Goal: Task Accomplishment & Management: Manage account settings

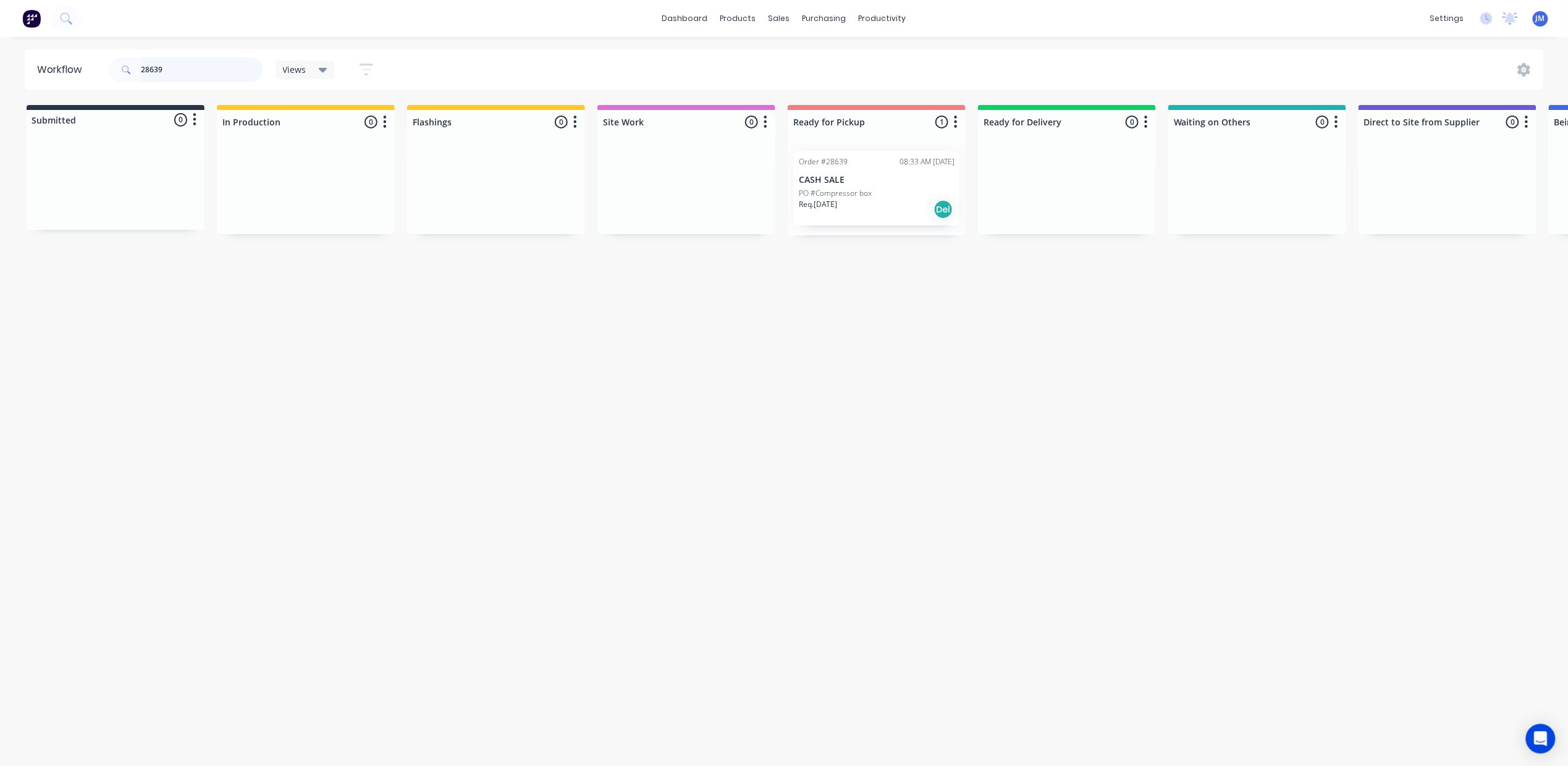
click at [183, 70] on input "28639" at bounding box center [202, 70] width 122 height 24
type input "2"
drag, startPoint x: 849, startPoint y: 208, endPoint x: 861, endPoint y: 208, distance: 12.0
drag, startPoint x: 910, startPoint y: 328, endPoint x: 893, endPoint y: 326, distance: 17.1
click at [909, 327] on div "Mark as Picked Up" at bounding box center [914, 325] width 124 height 25
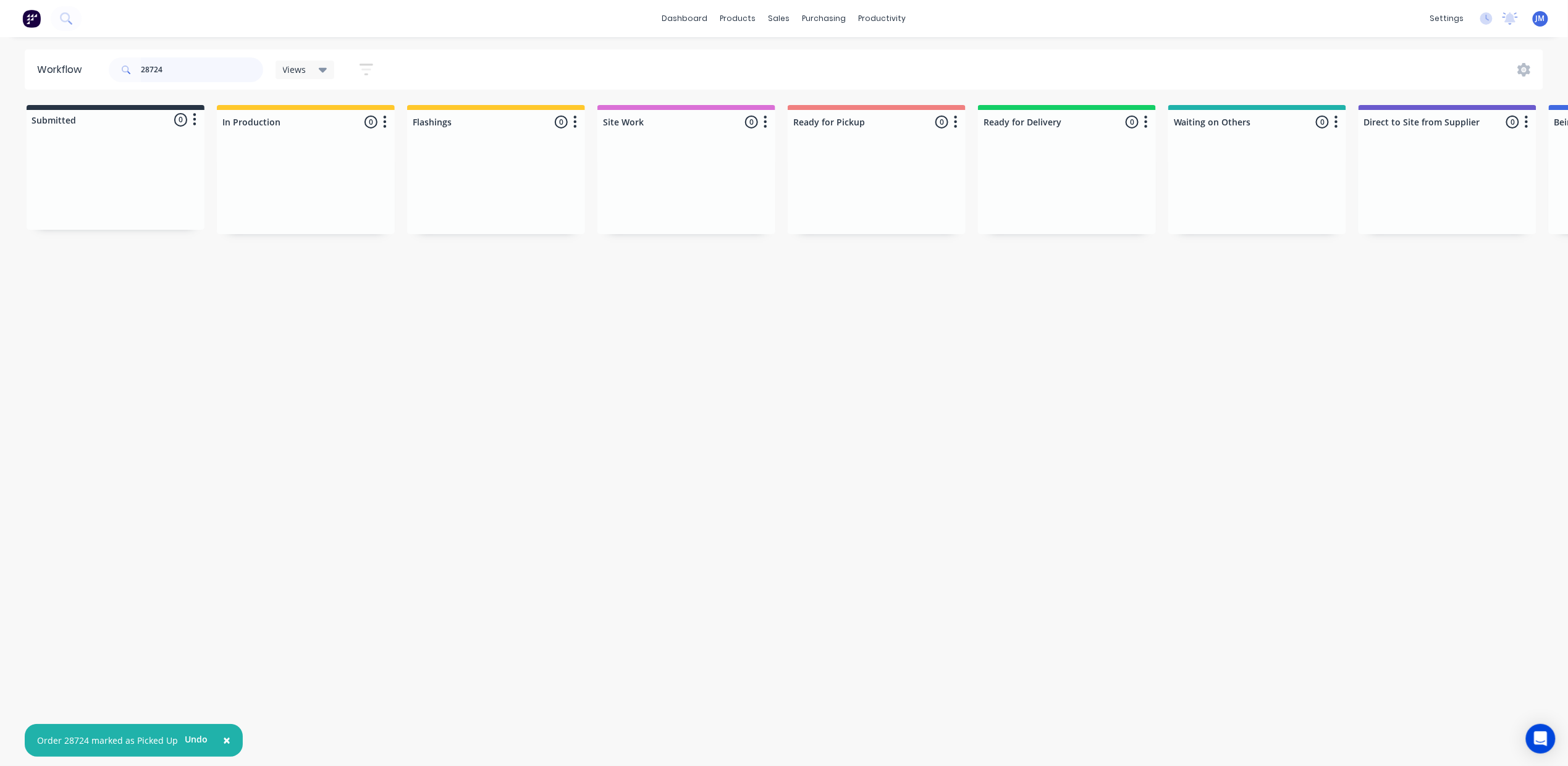
click at [181, 59] on input "28724" at bounding box center [202, 70] width 122 height 24
type input "2"
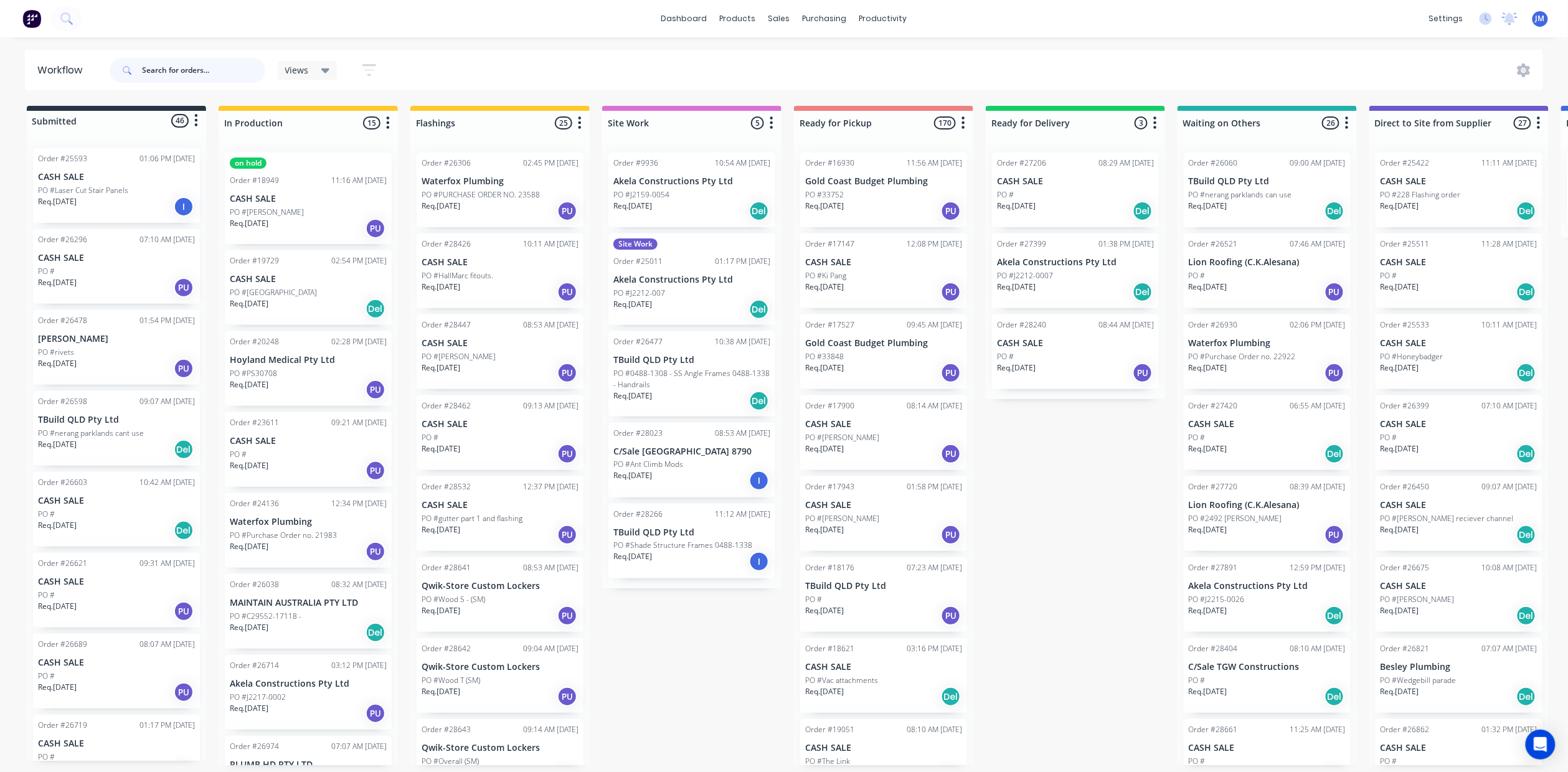
click at [155, 67] on input "text" at bounding box center [203, 70] width 123 height 25
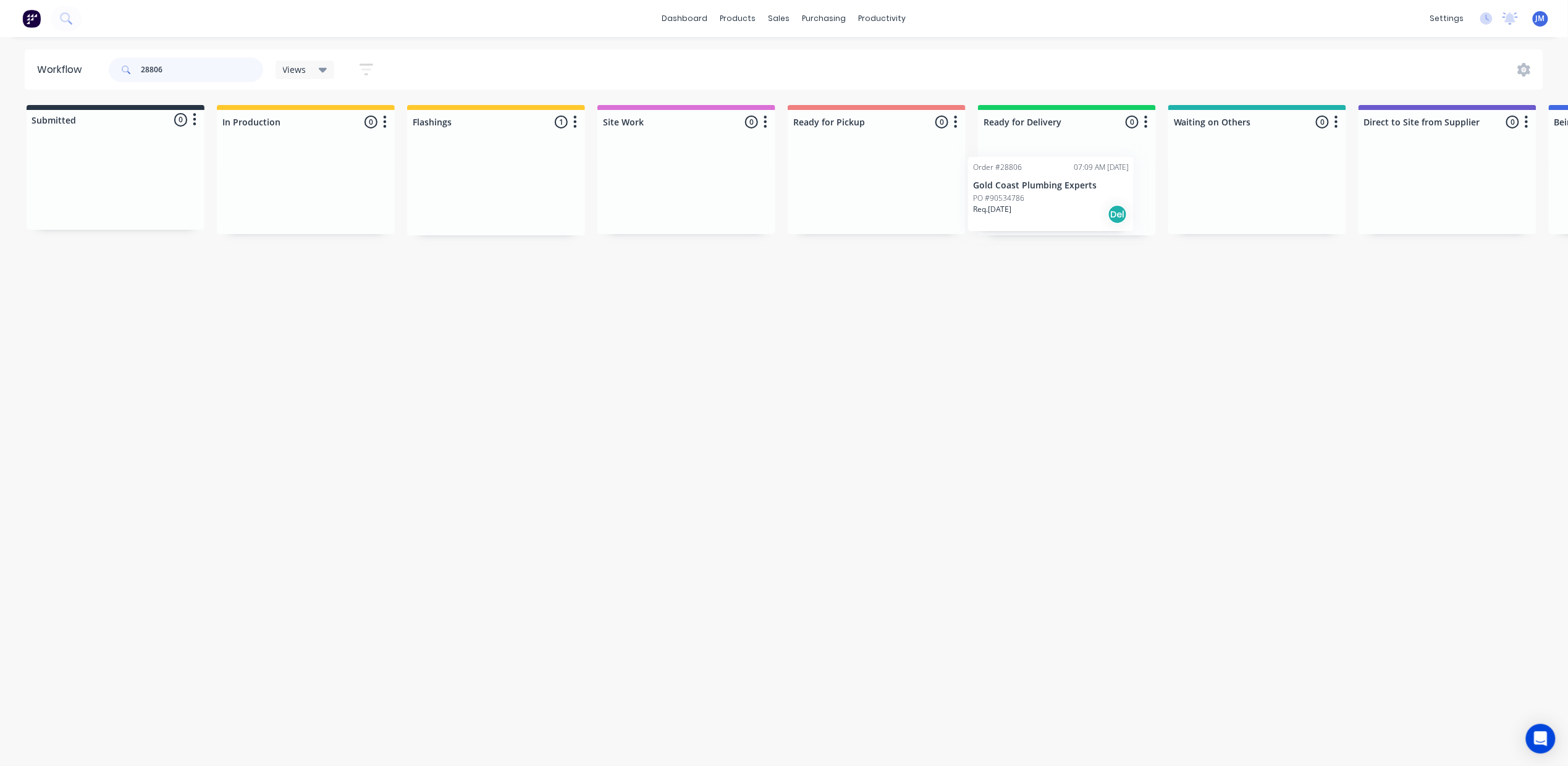
drag, startPoint x: 495, startPoint y: 203, endPoint x: 1042, endPoint y: 210, distance: 547.0
click at [1042, 210] on div "Submitted 0 Status colour #273444 hex #273444 Save Cancel Summaries Total order…" at bounding box center [1110, 170] width 2240 height 130
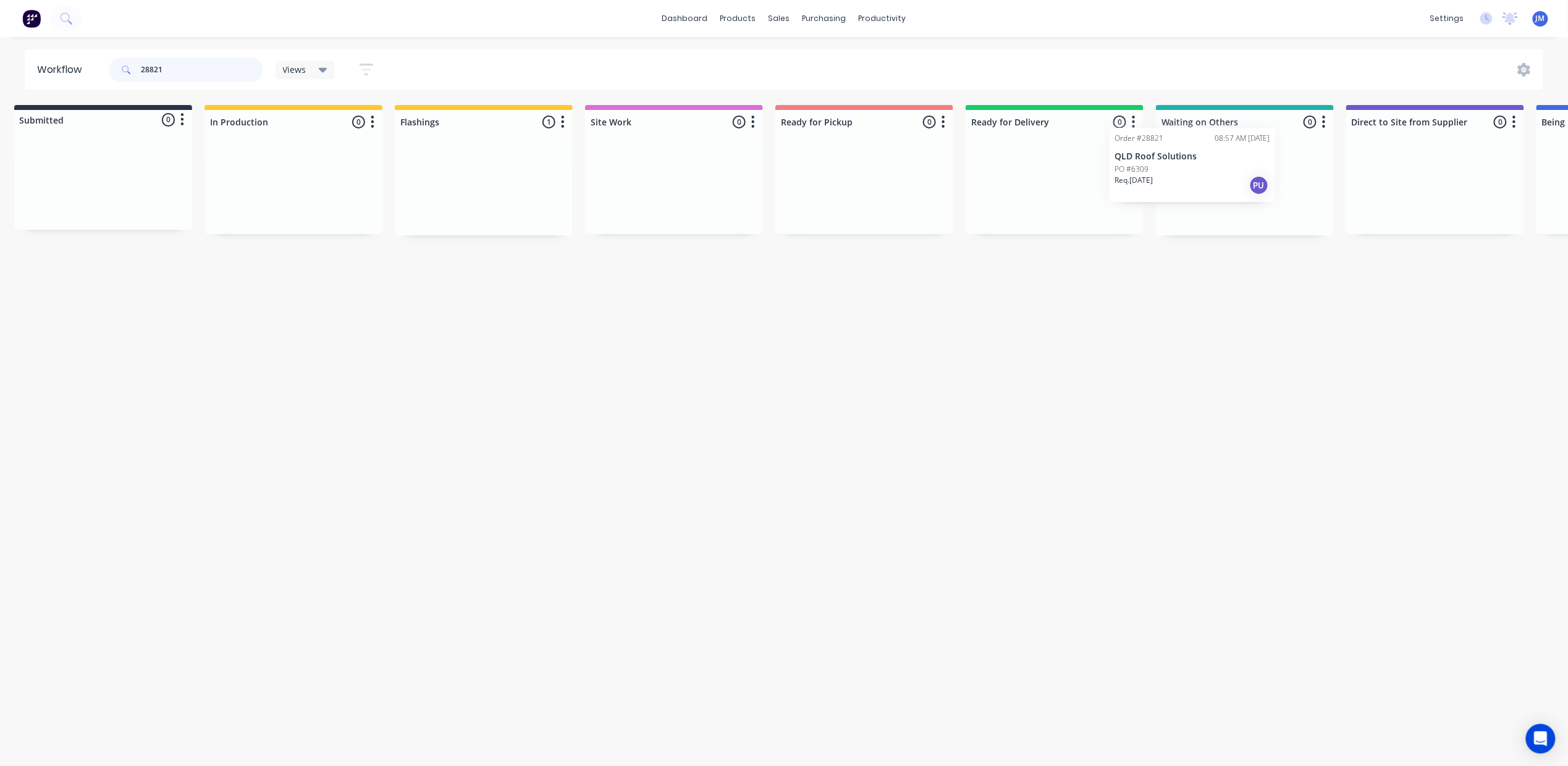
drag, startPoint x: 466, startPoint y: 163, endPoint x: 1167, endPoint y: 142, distance: 701.3
click at [1167, 142] on div "Submitted 0 Status colour #273444 hex #273444 Save Cancel Summaries Total order…" at bounding box center [1099, 170] width 2240 height 130
type input "2"
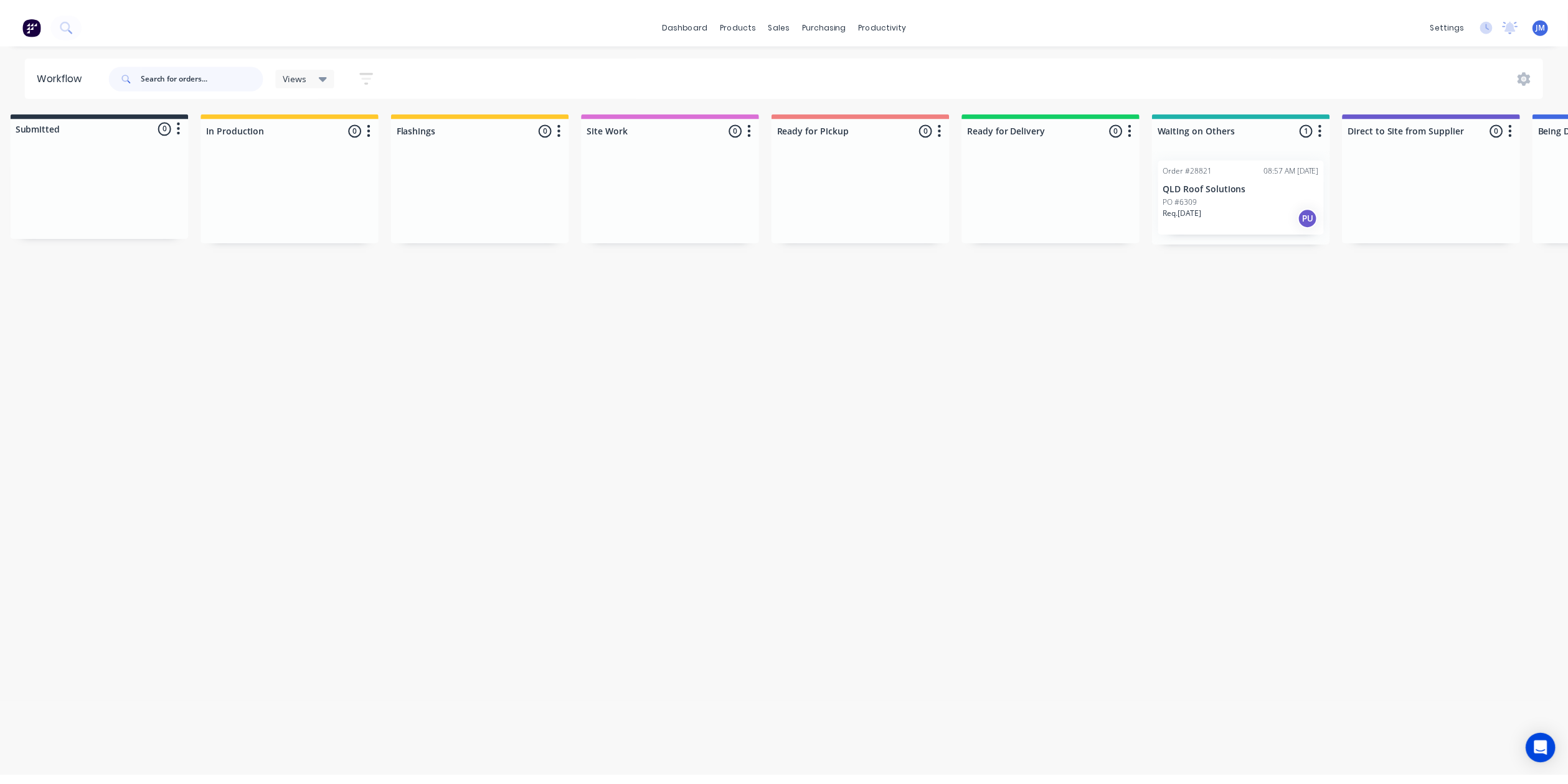
scroll to position [0, 0]
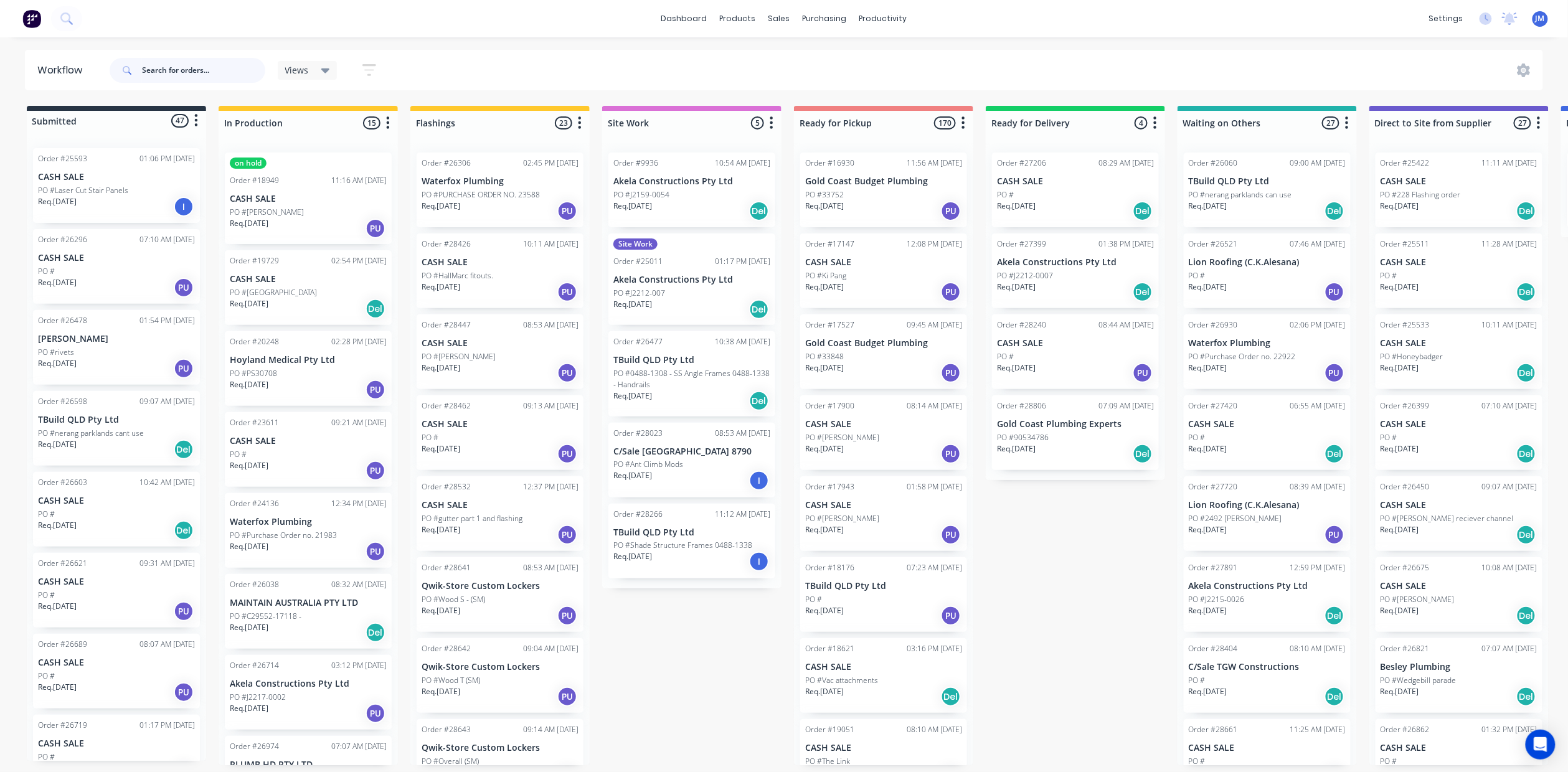
click at [180, 75] on input "text" at bounding box center [203, 70] width 123 height 25
click at [168, 69] on input "text" at bounding box center [203, 70] width 123 height 25
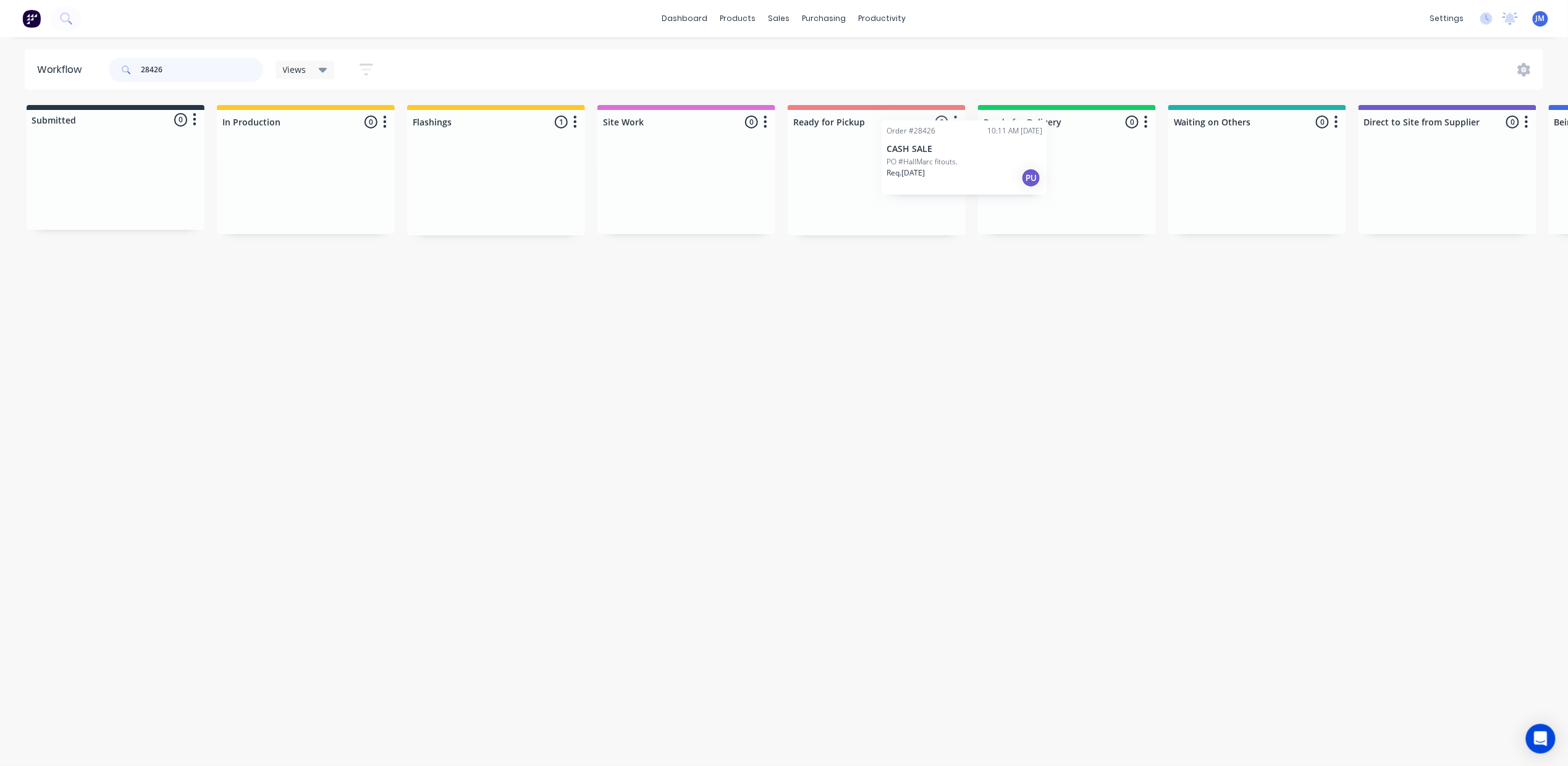
drag, startPoint x: 546, startPoint y: 189, endPoint x: 856, endPoint y: 182, distance: 310.1
click at [859, 182] on div "Submitted 0 Status colour #273444 hex #273444 Save Cancel Summaries Total order…" at bounding box center [1110, 170] width 2240 height 130
drag, startPoint x: 487, startPoint y: 194, endPoint x: 844, endPoint y: 186, distance: 357.1
click at [893, 201] on div "Submitted 0 Status colour #273444 hex #273444 Save Cancel Summaries Total order…" at bounding box center [1110, 170] width 2240 height 130
type input "2"
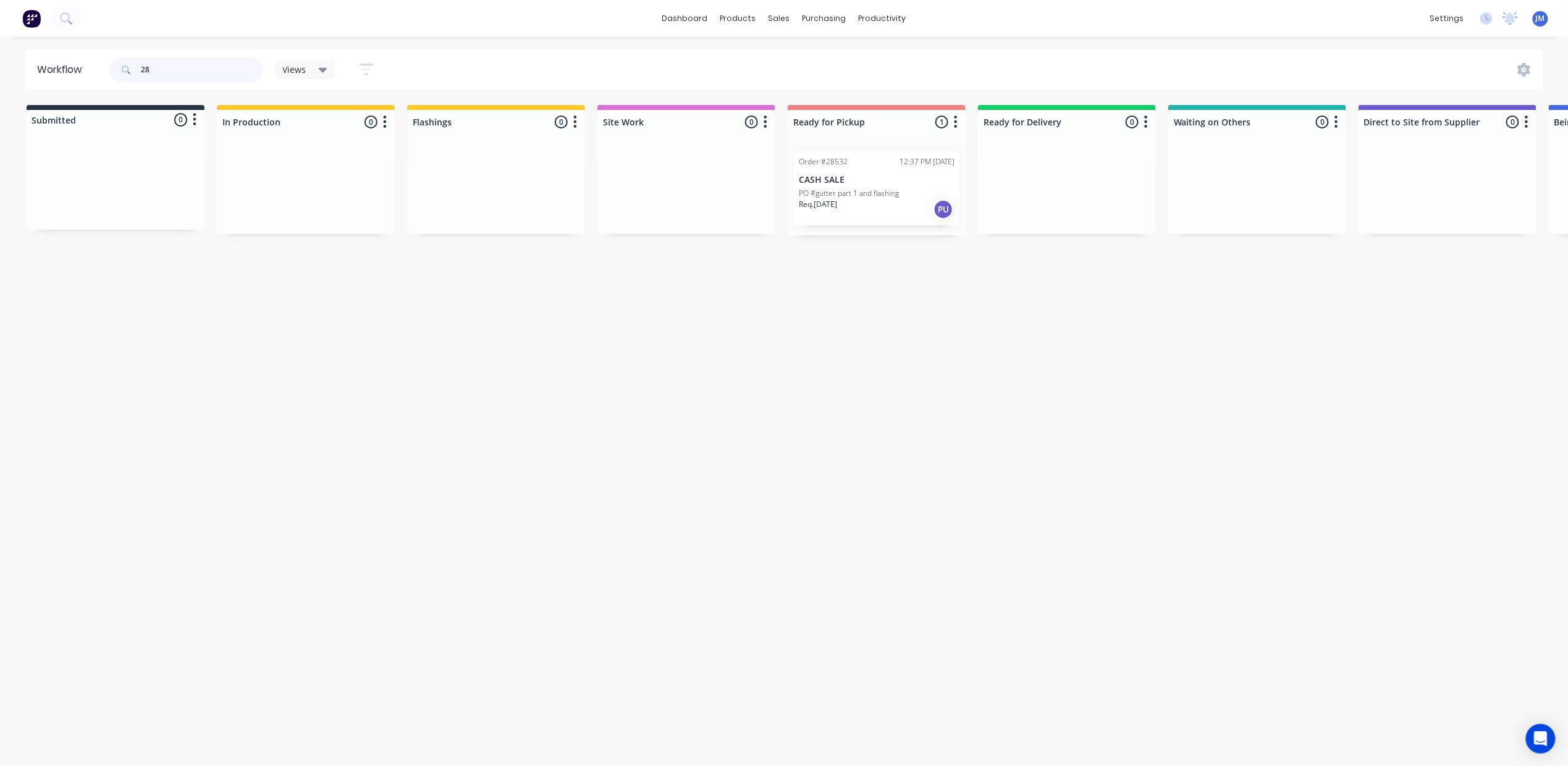
type input "2"
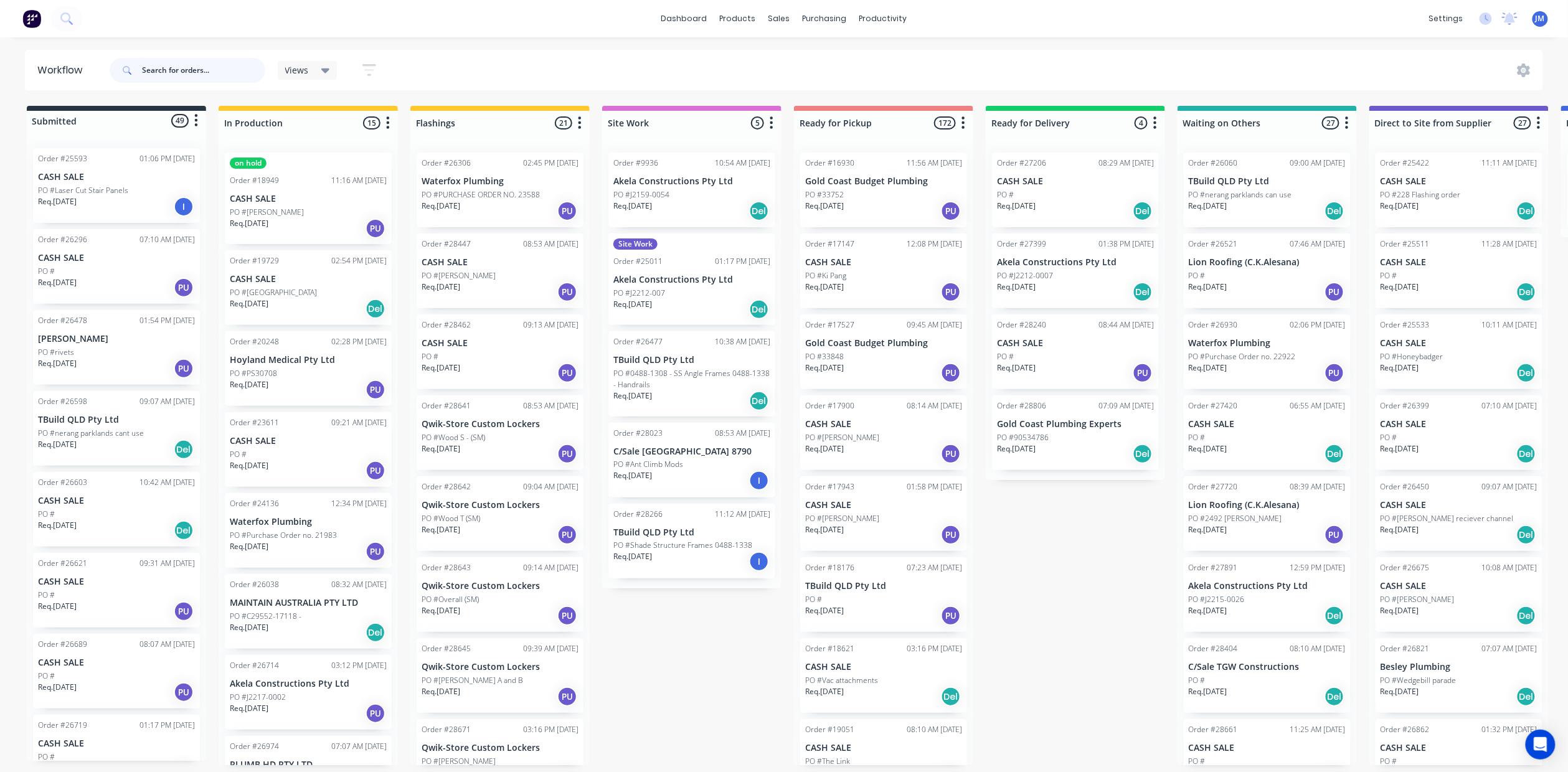
click at [176, 74] on input "text" at bounding box center [203, 70] width 123 height 25
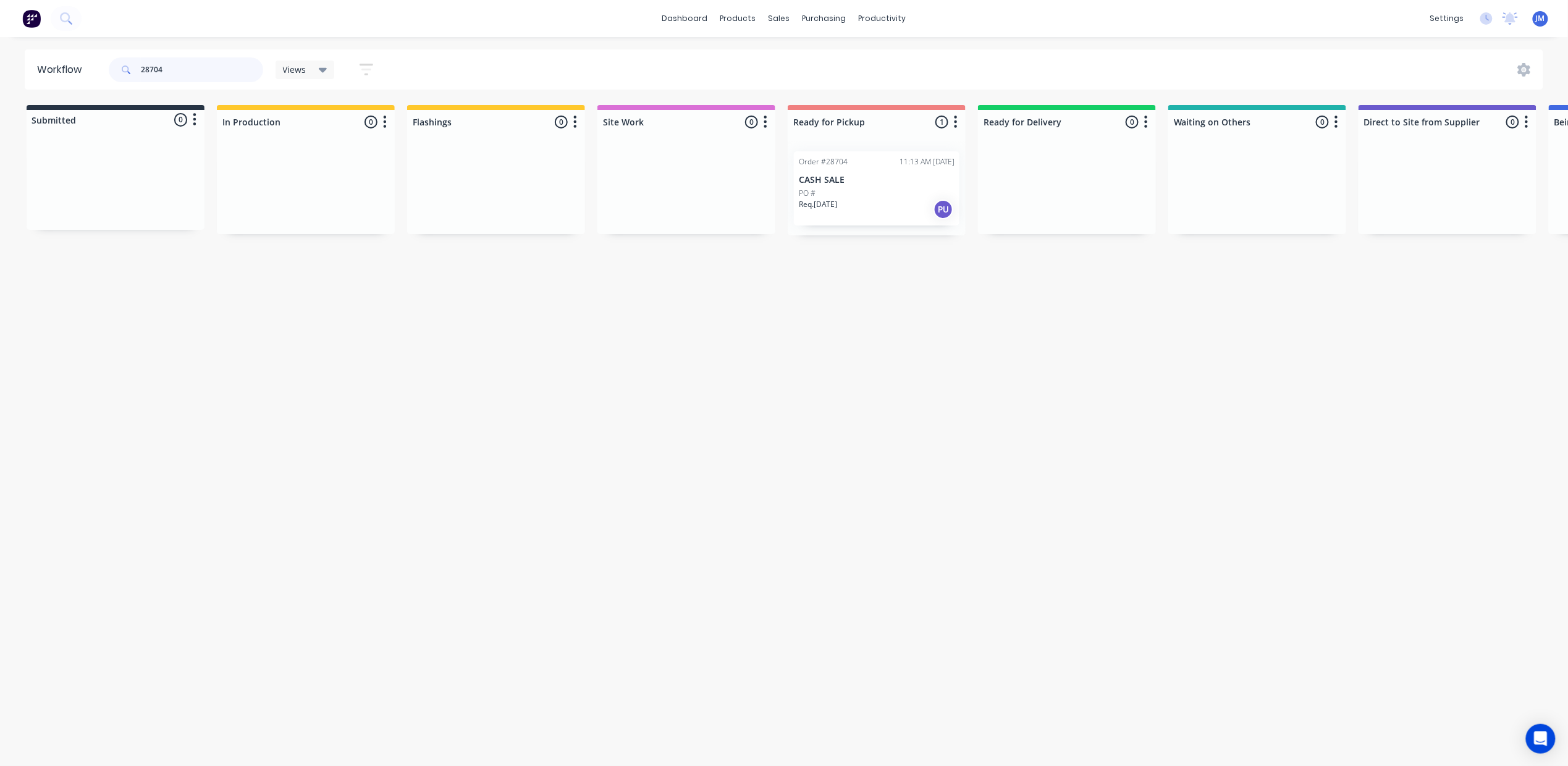
type input "28704"
click at [849, 178] on p "CASH SALE" at bounding box center [877, 180] width 156 height 10
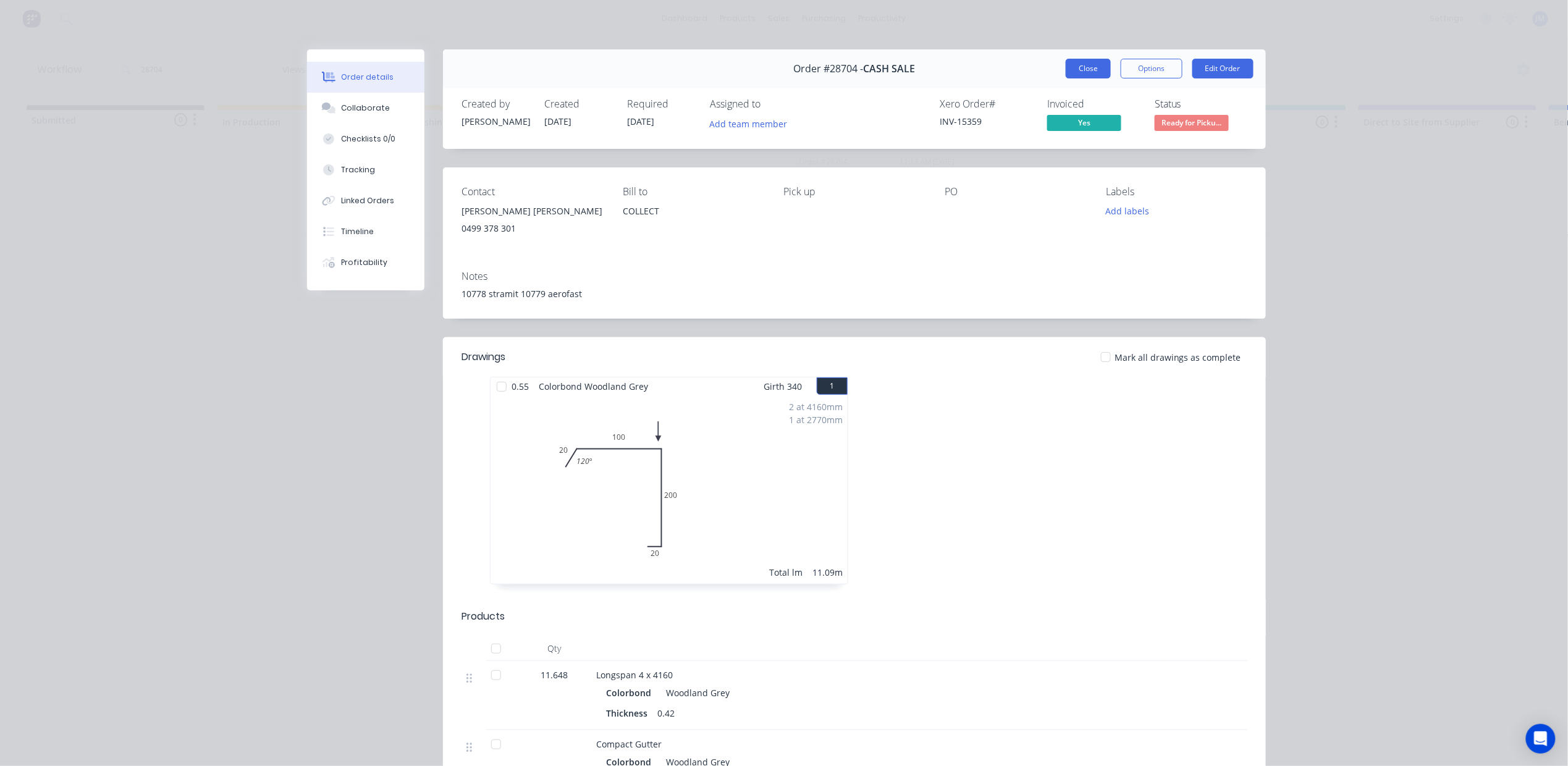
click at [1067, 70] on button "Close" at bounding box center [1088, 68] width 45 height 20
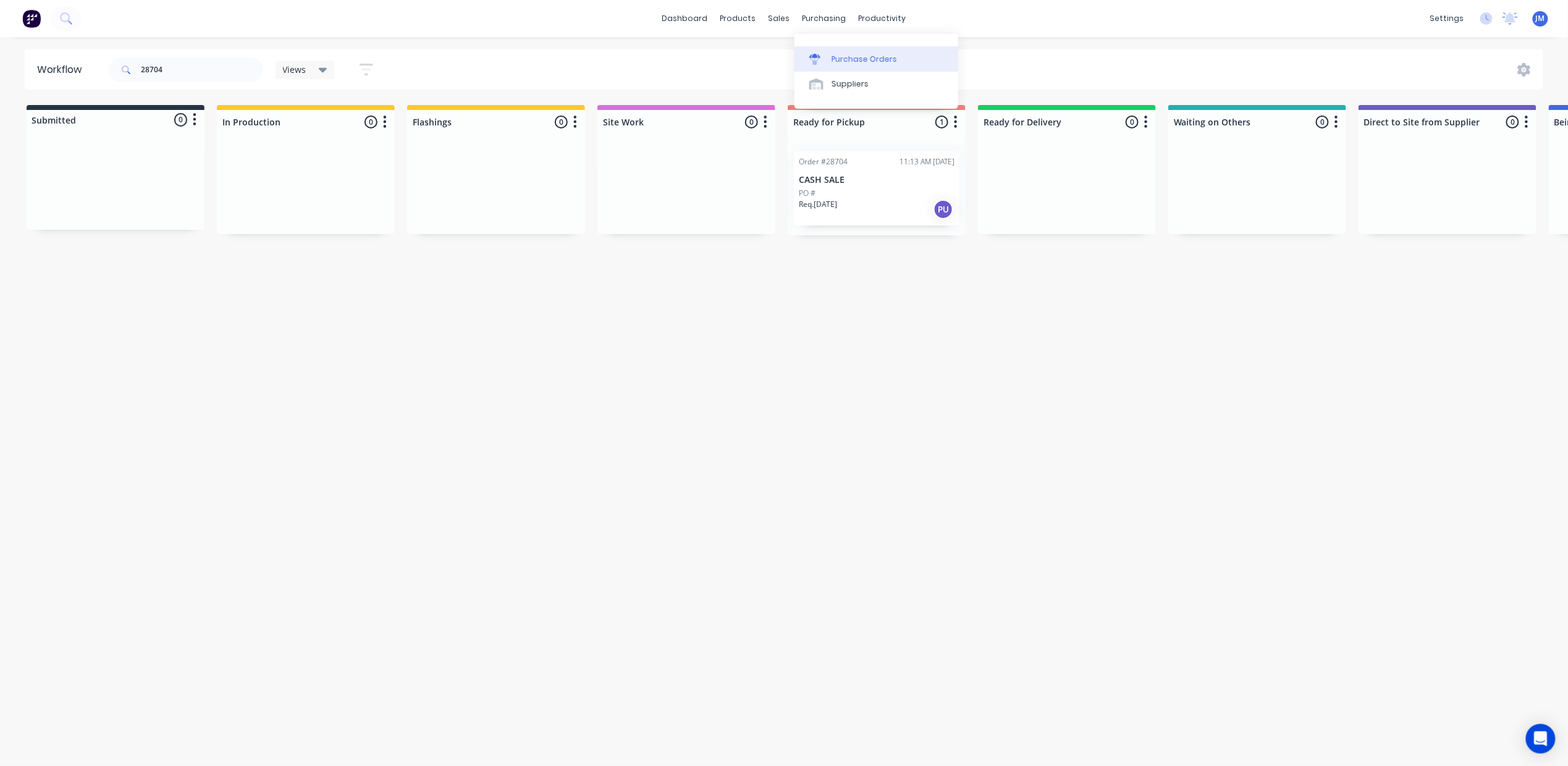
click at [828, 55] on link "Purchase Orders" at bounding box center [876, 58] width 163 height 24
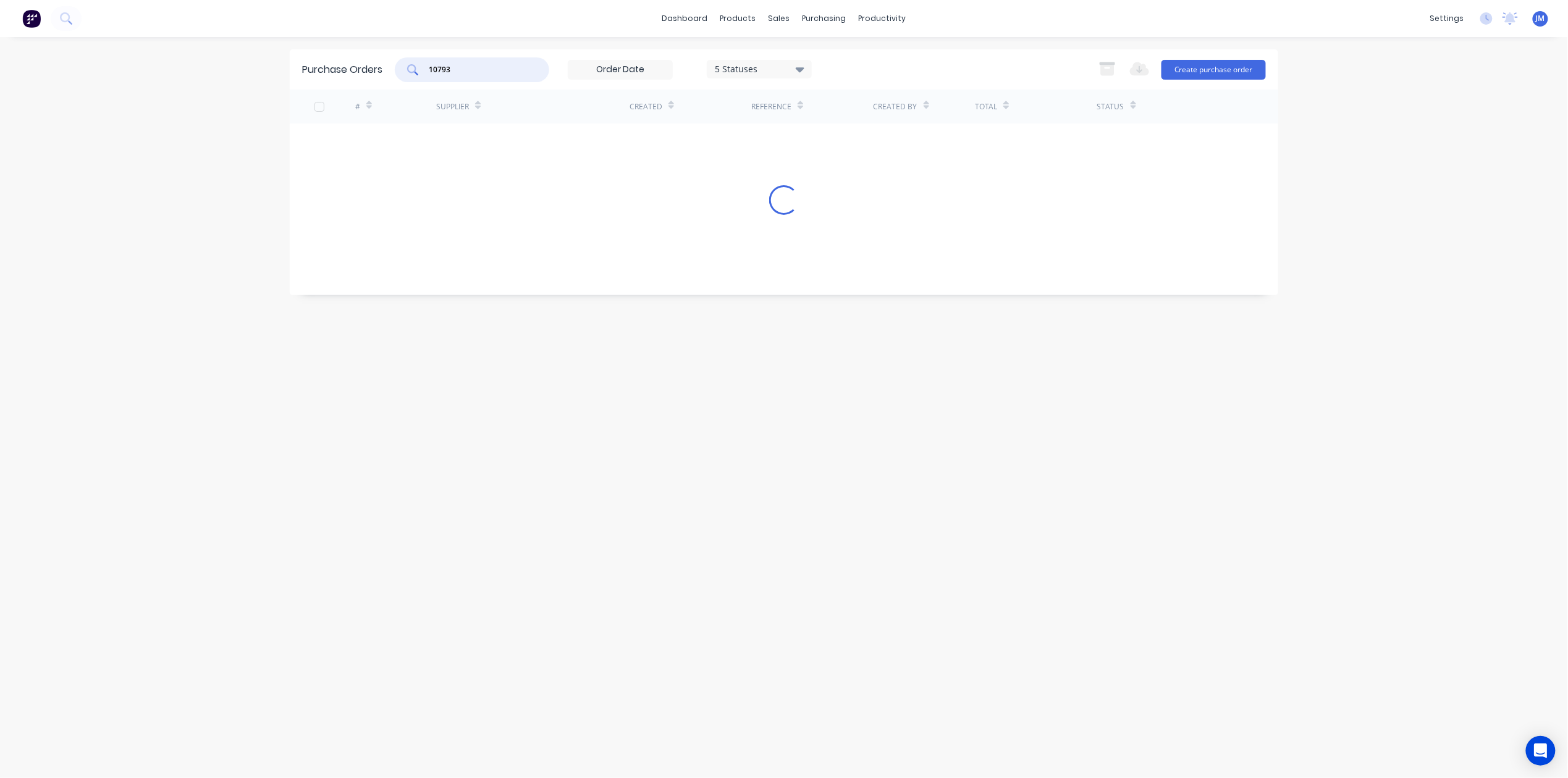
click at [481, 72] on input "10793" at bounding box center [478, 69] width 103 height 13
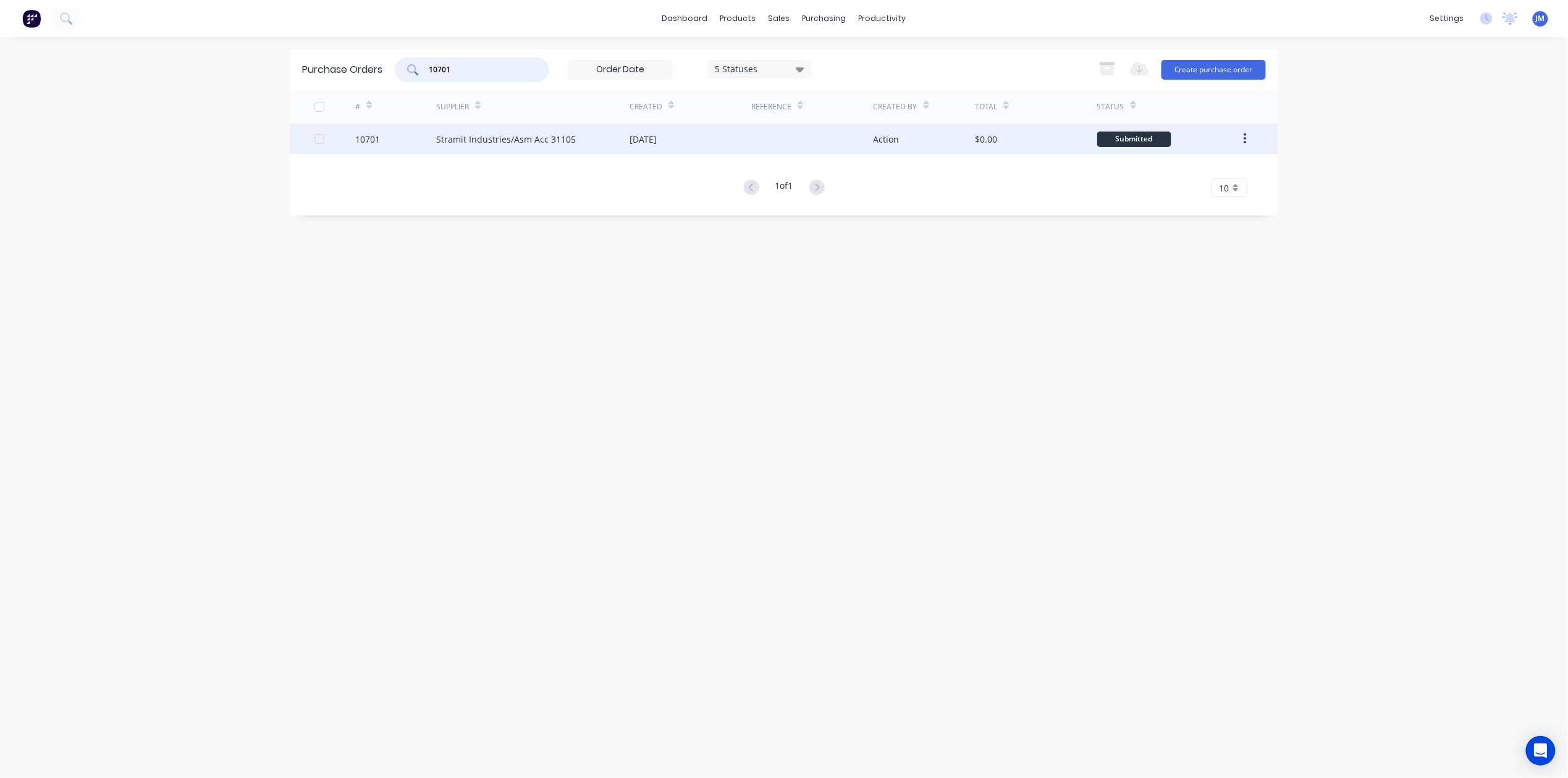
type input "10701"
click at [521, 146] on div "Stramit Industries/Asm Acc 31105" at bounding box center [533, 139] width 194 height 31
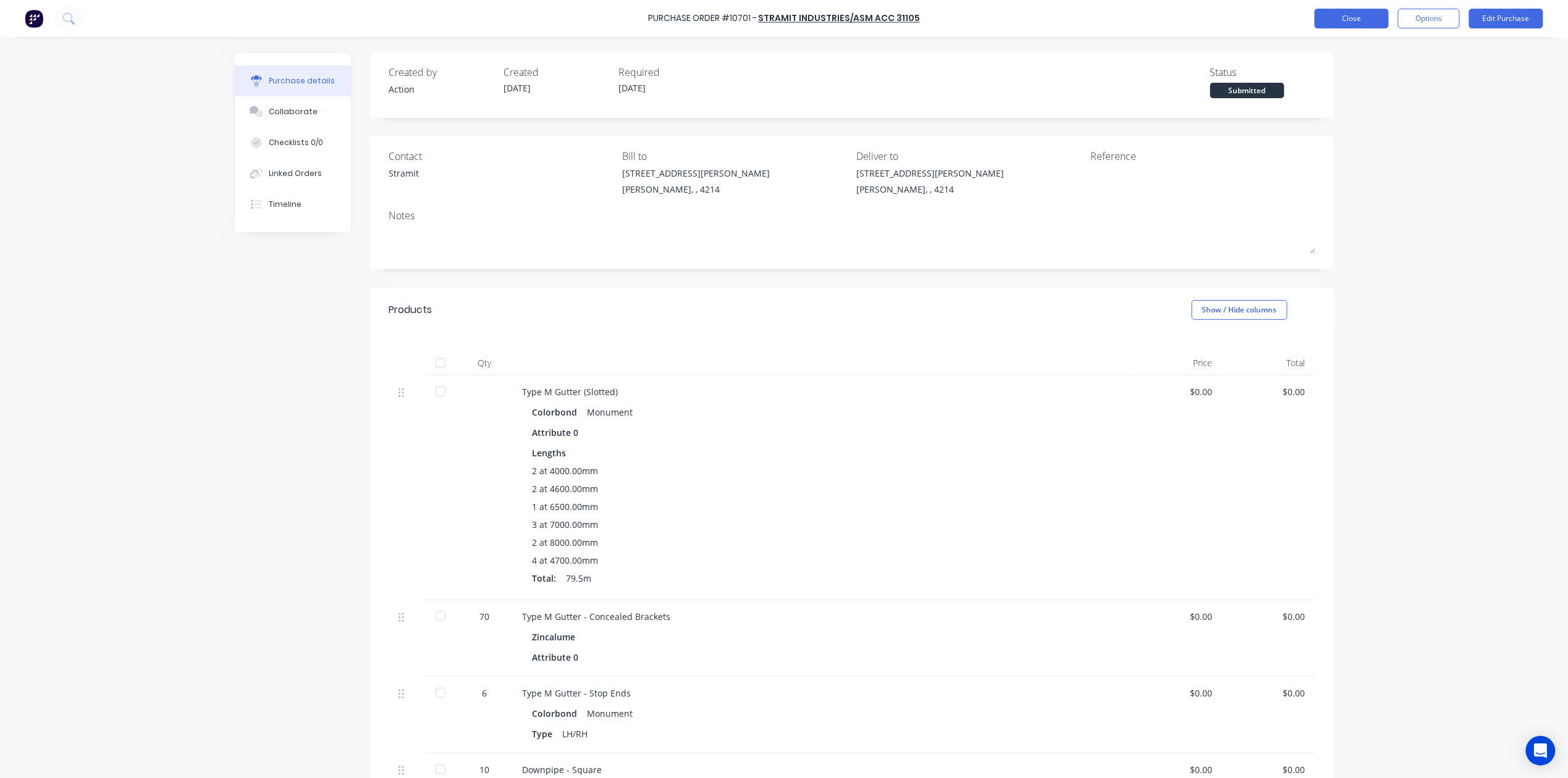
click at [1341, 23] on button "Close" at bounding box center [1352, 18] width 74 height 20
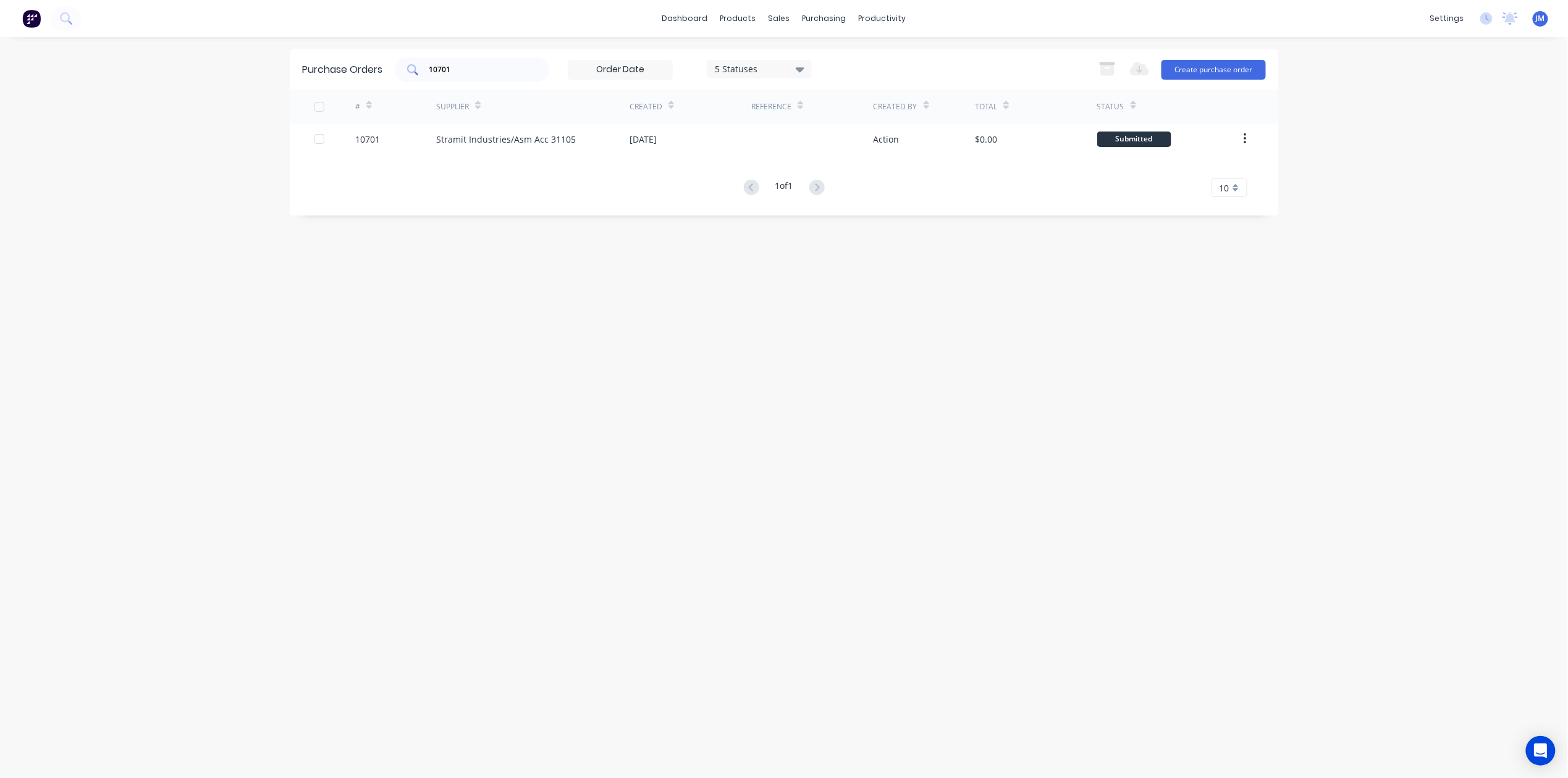
click at [469, 66] on input "10701" at bounding box center [478, 69] width 103 height 13
type input "1"
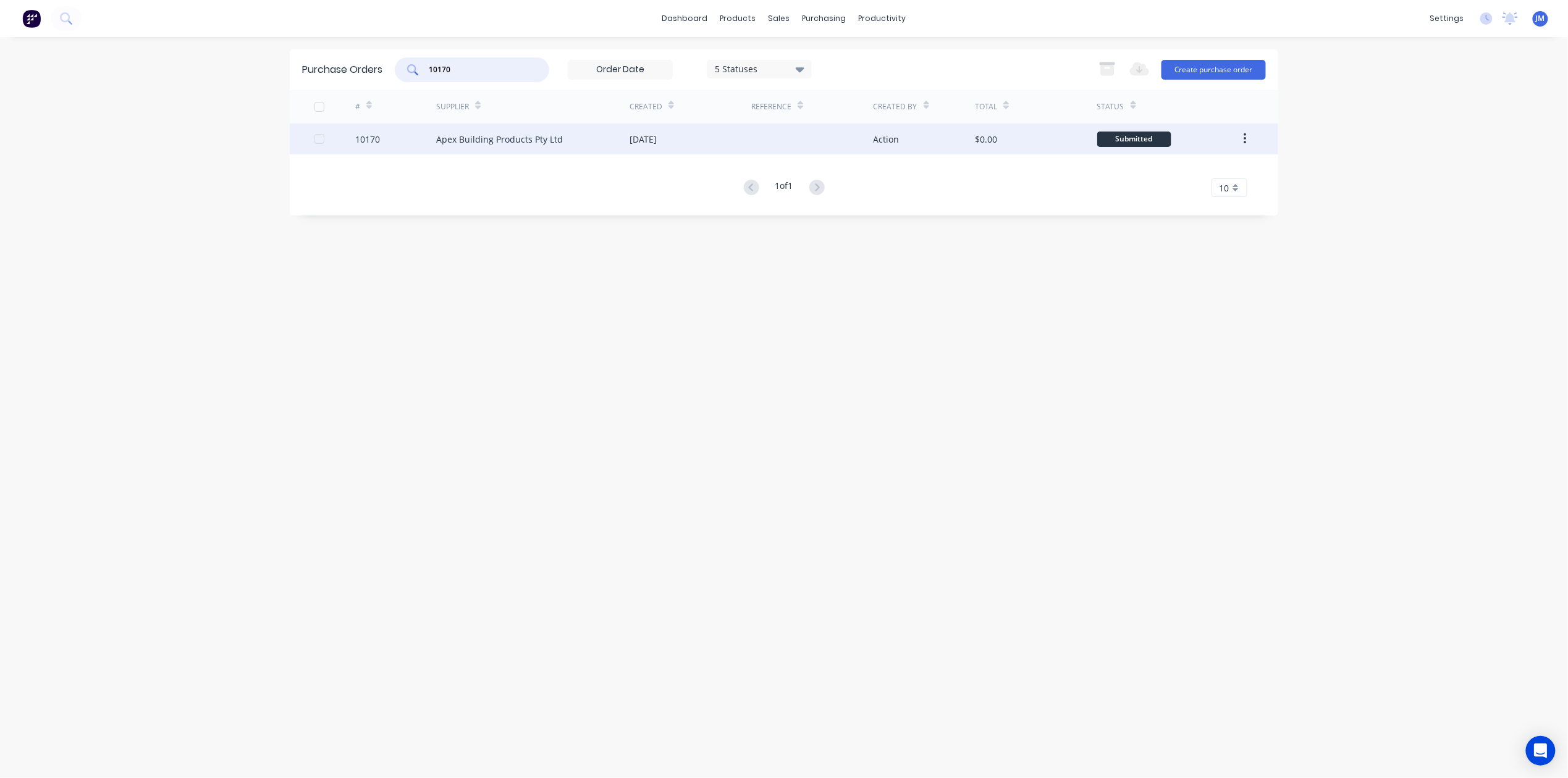
type input "10170"
click at [488, 144] on div "Apex Building Products Pty Ltd" at bounding box center [499, 140] width 126 height 13
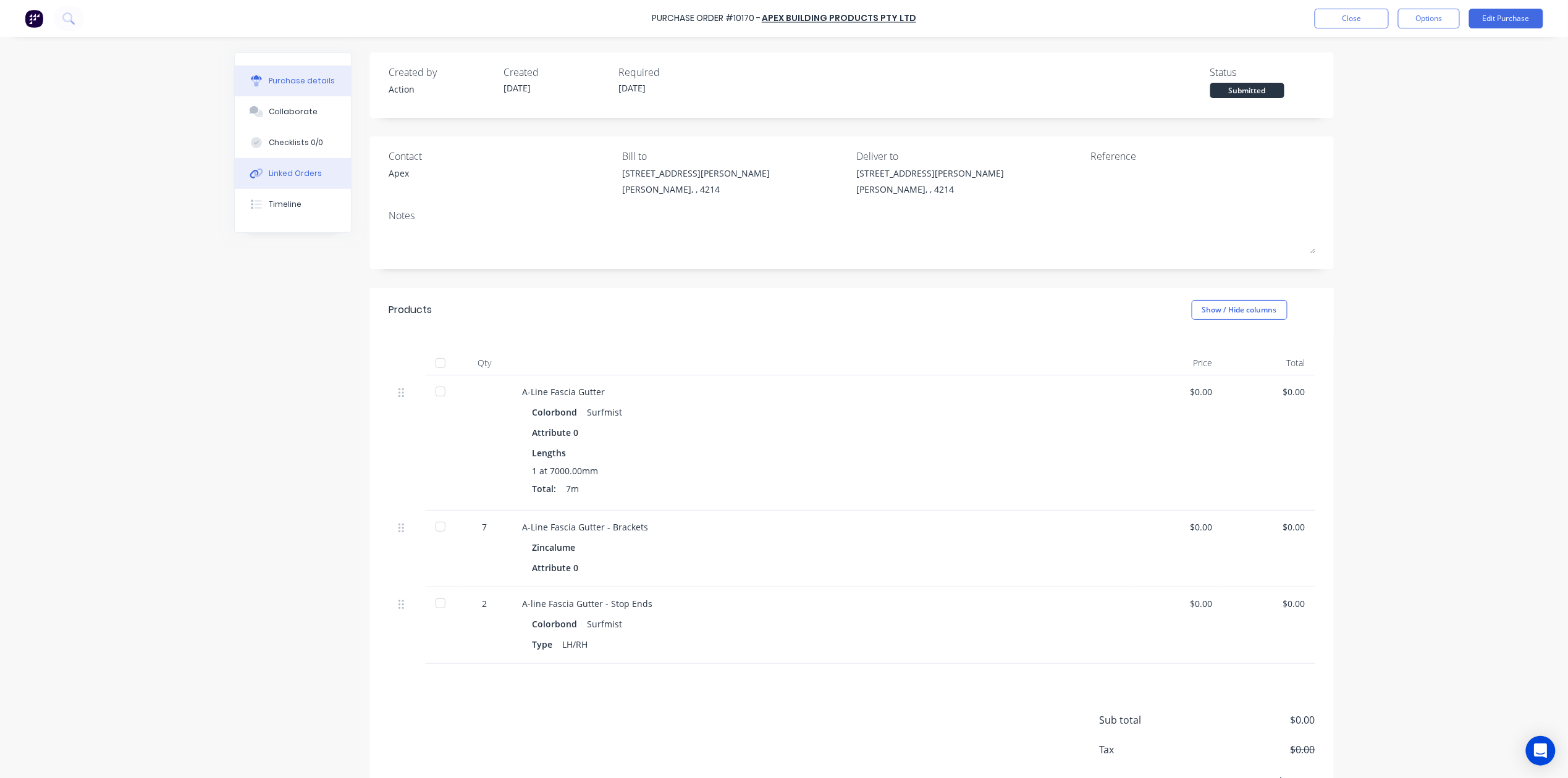
click at [271, 173] on div "Linked Orders" at bounding box center [296, 173] width 53 height 11
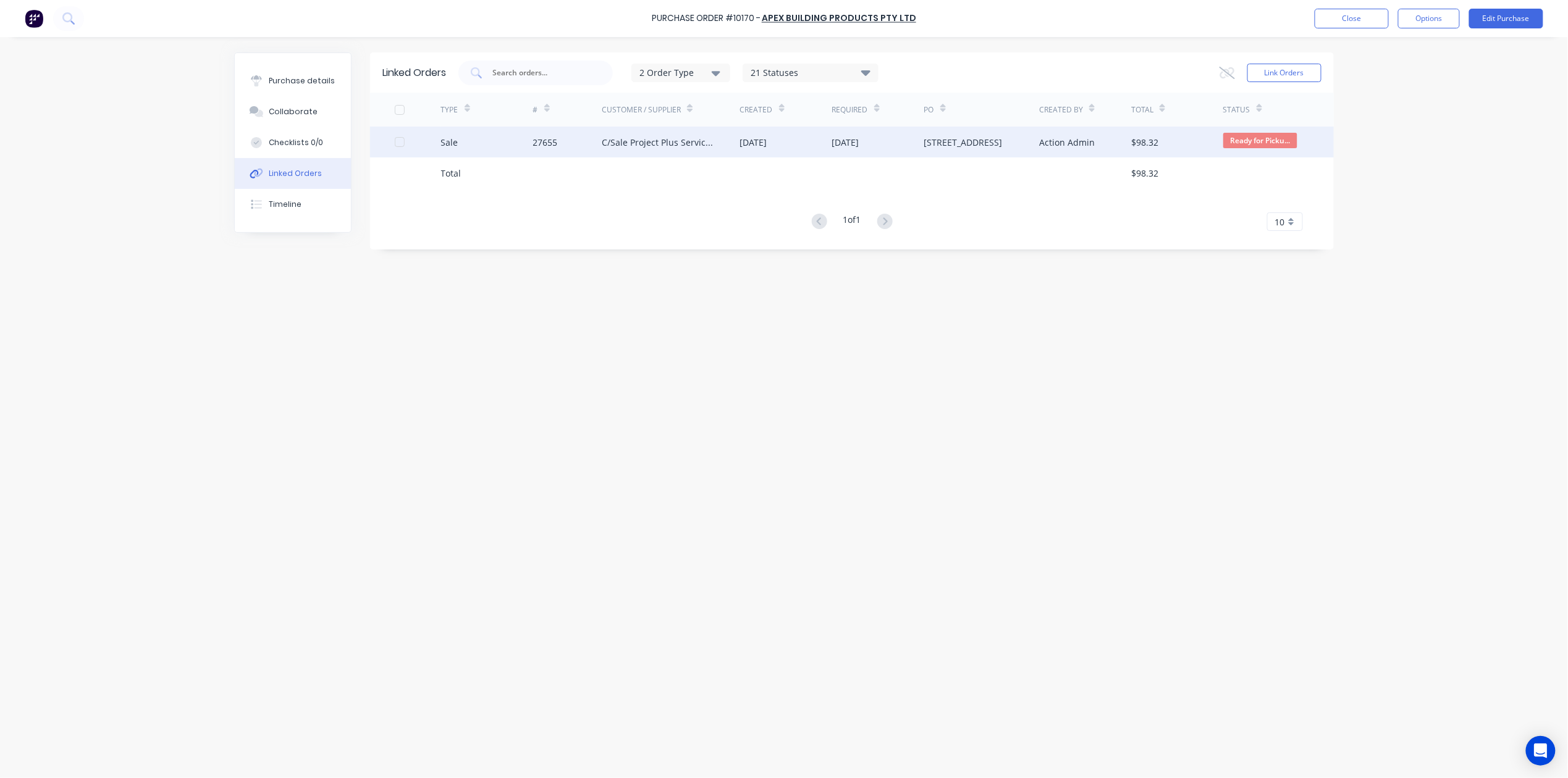
click at [522, 142] on div "Sale" at bounding box center [487, 142] width 92 height 31
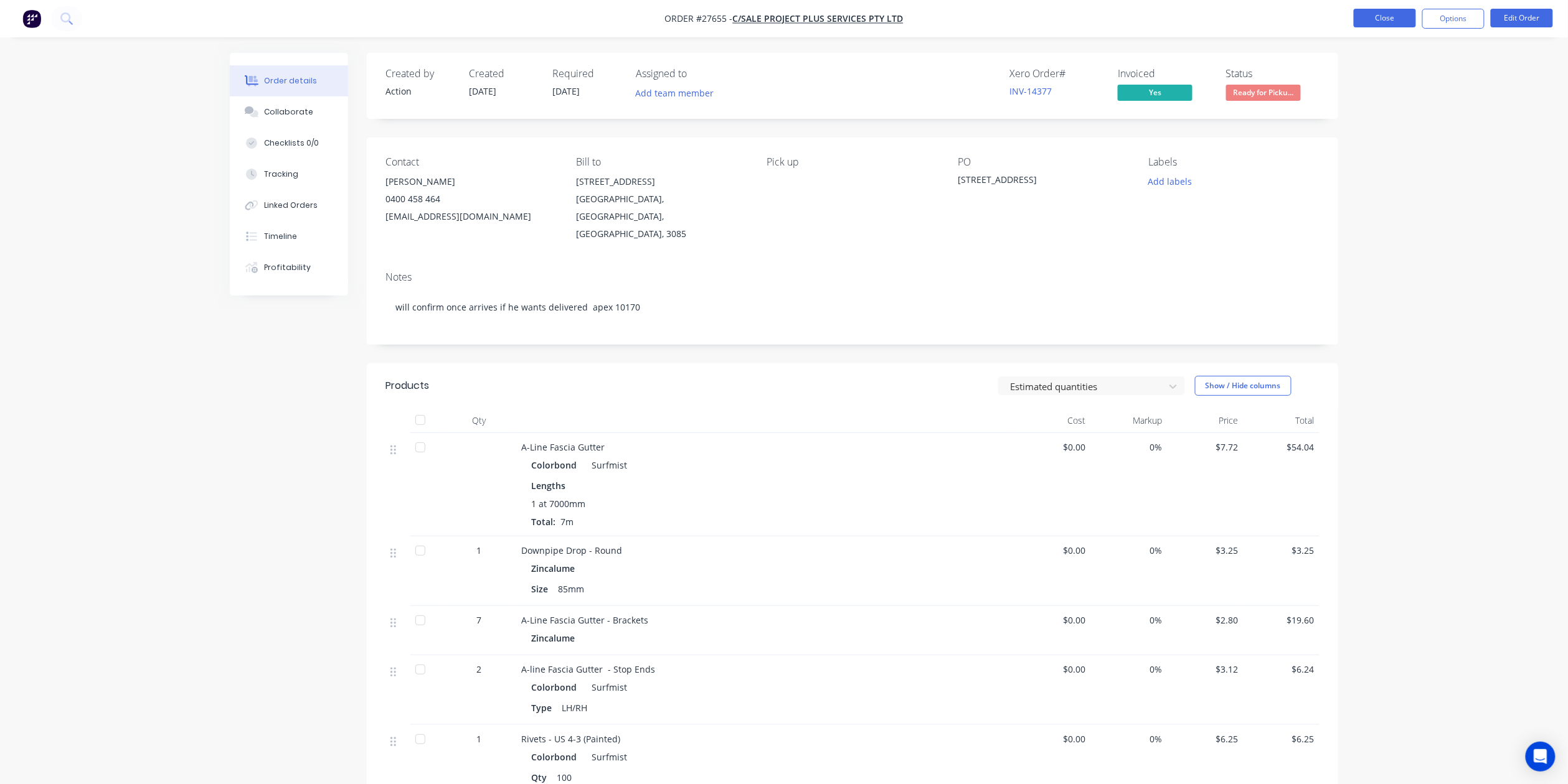
click at [1380, 17] on button "Close" at bounding box center [1385, 18] width 63 height 19
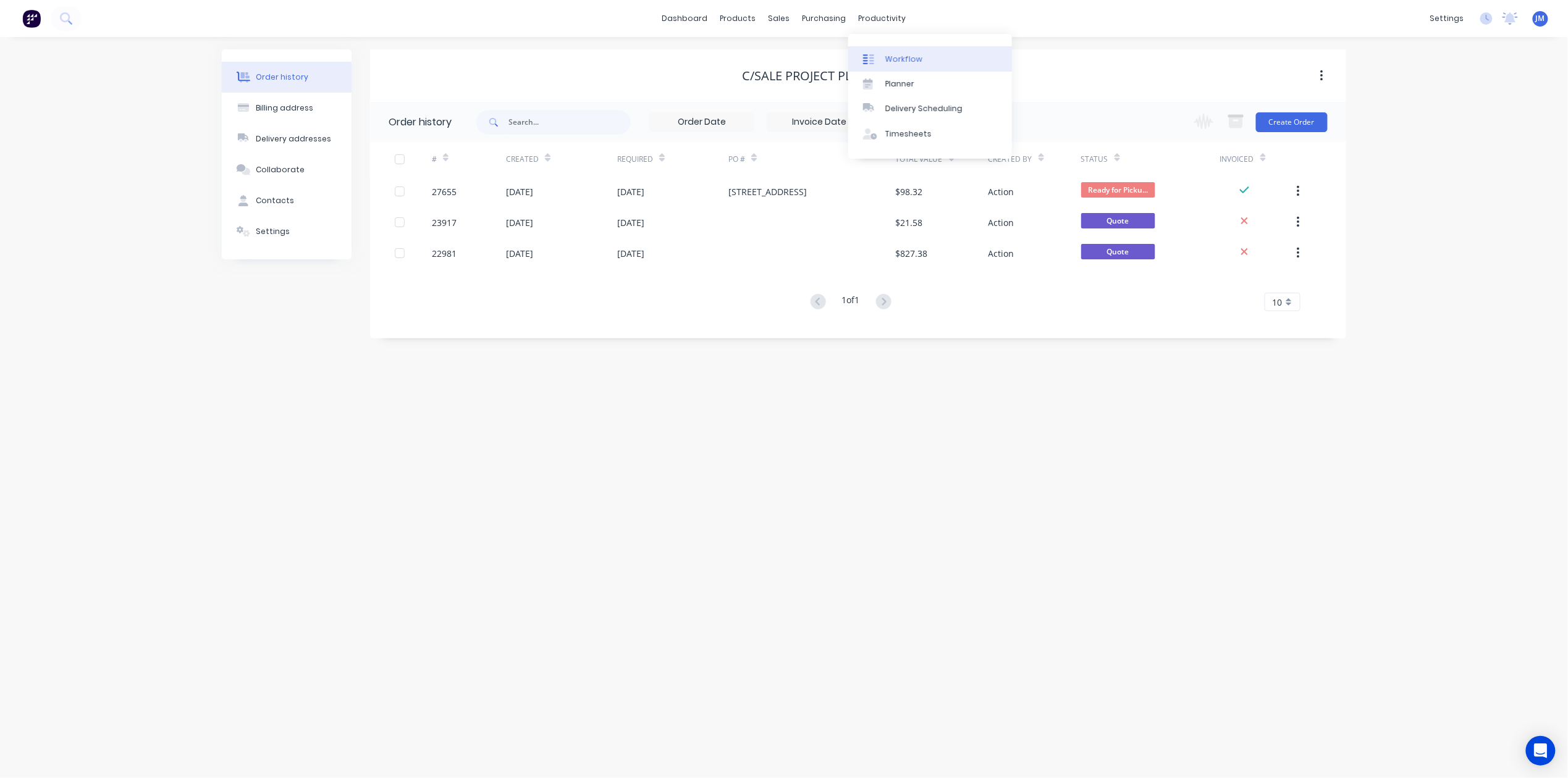
click at [886, 62] on div "Workflow" at bounding box center [904, 59] width 37 height 11
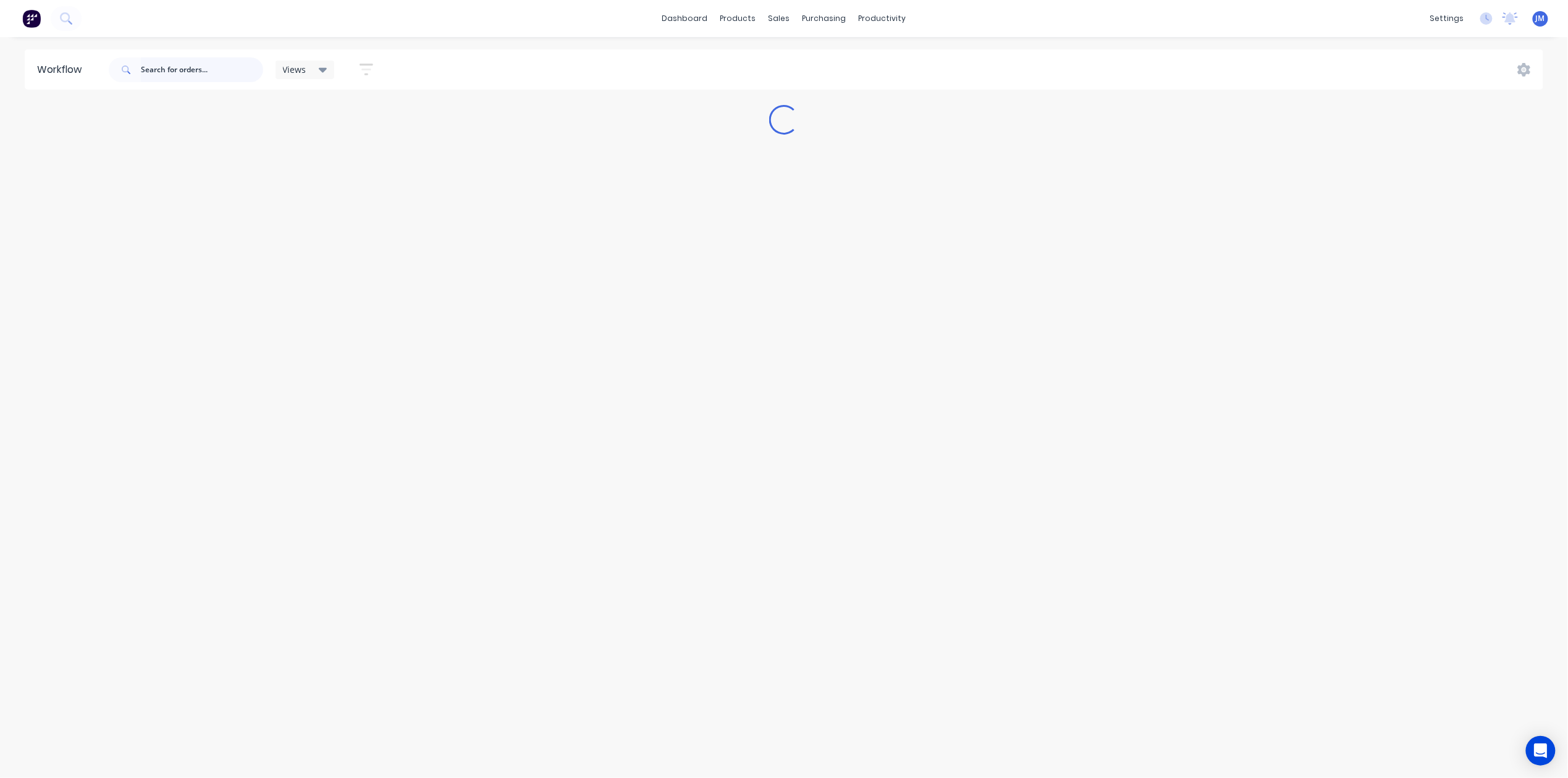
click at [175, 73] on input "text" at bounding box center [202, 69] width 122 height 24
click at [793, 57] on div at bounding box center [787, 59] width 18 height 11
drag, startPoint x: 179, startPoint y: 66, endPoint x: 181, endPoint y: 58, distance: 8.2
click at [180, 62] on input "[PERSON_NAME]" at bounding box center [203, 69] width 121 height 24
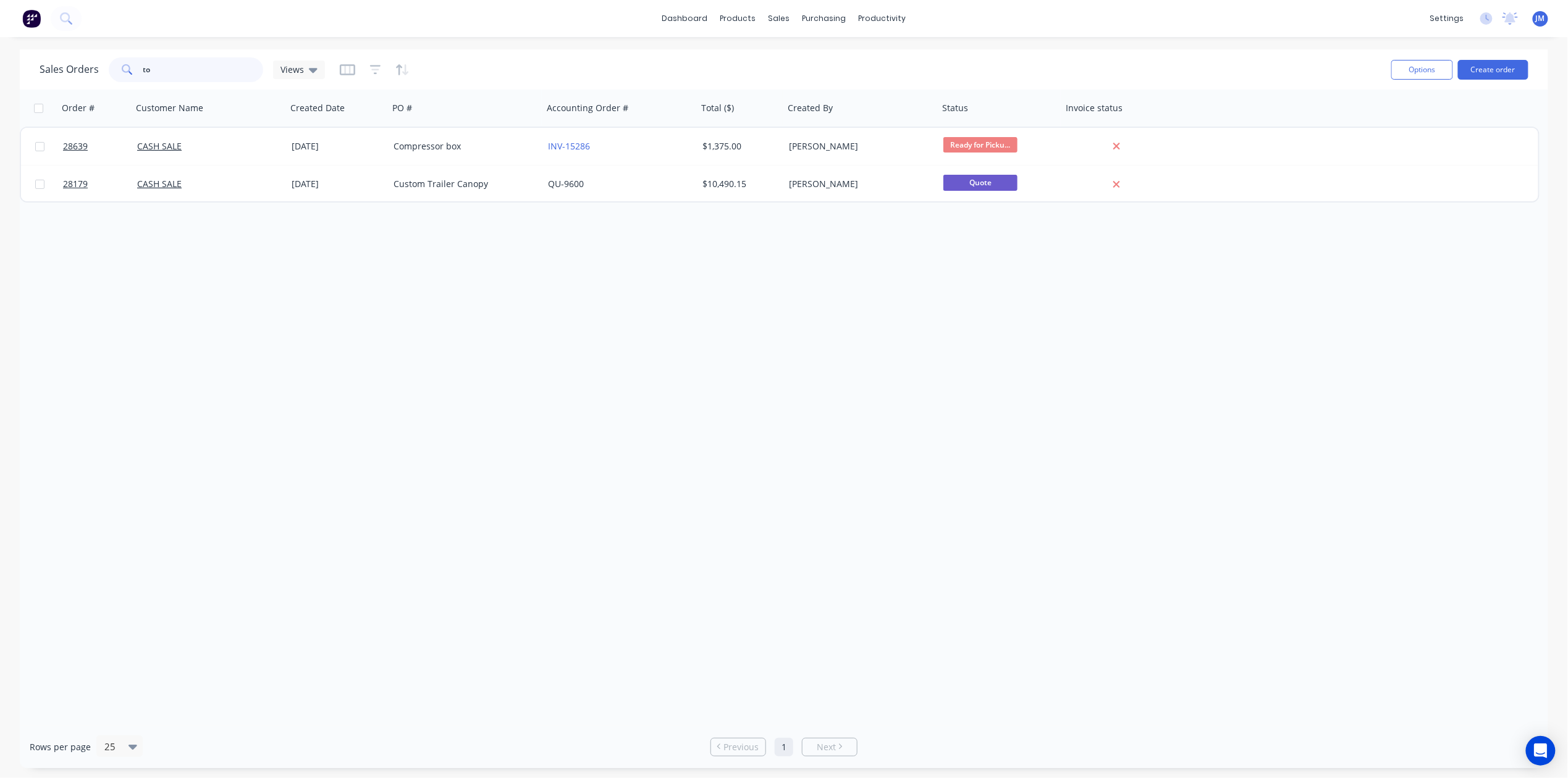
type input "t"
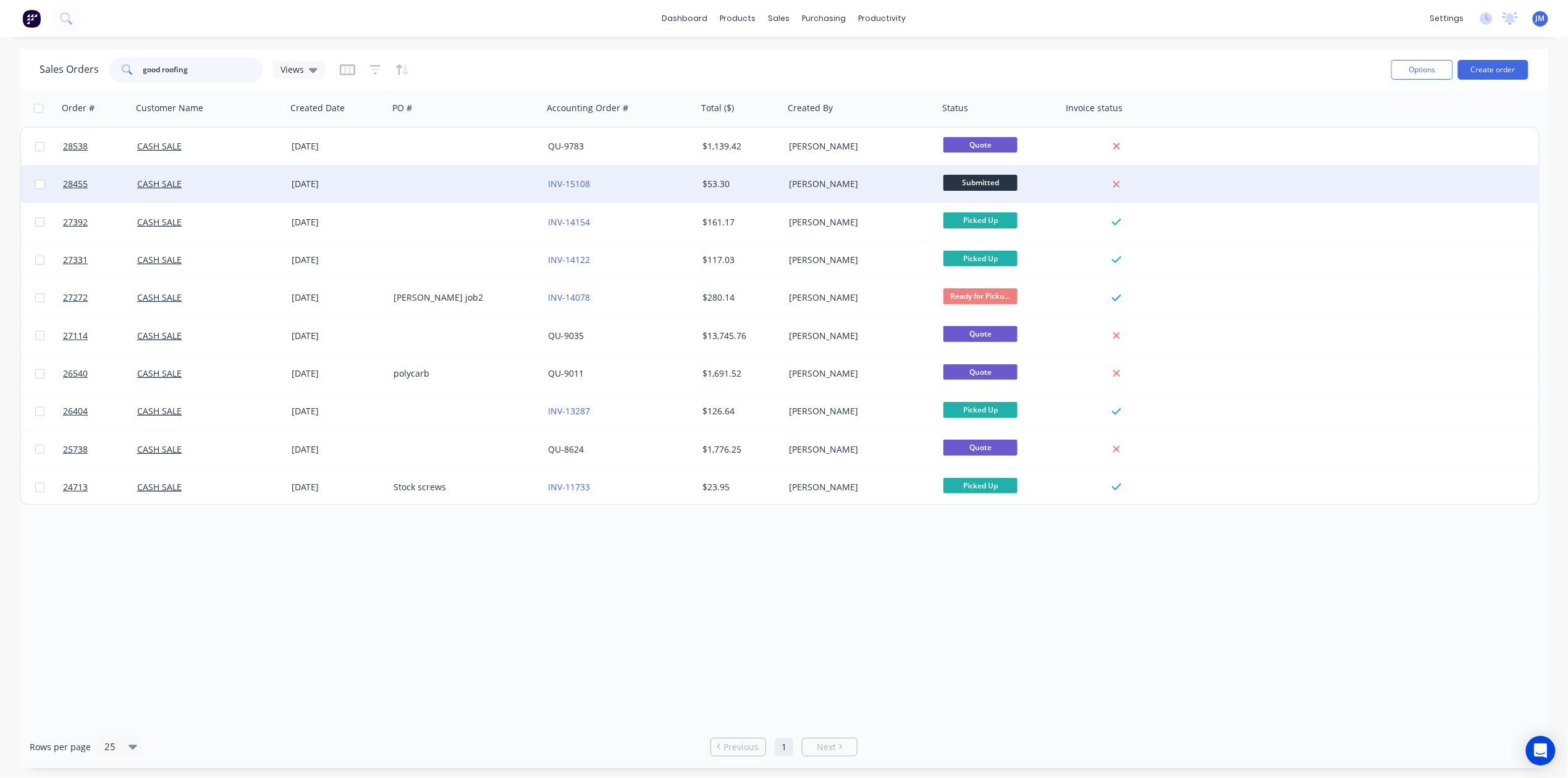
type input "good roofing"
click at [256, 182] on div "CASH SALE" at bounding box center [206, 184] width 138 height 13
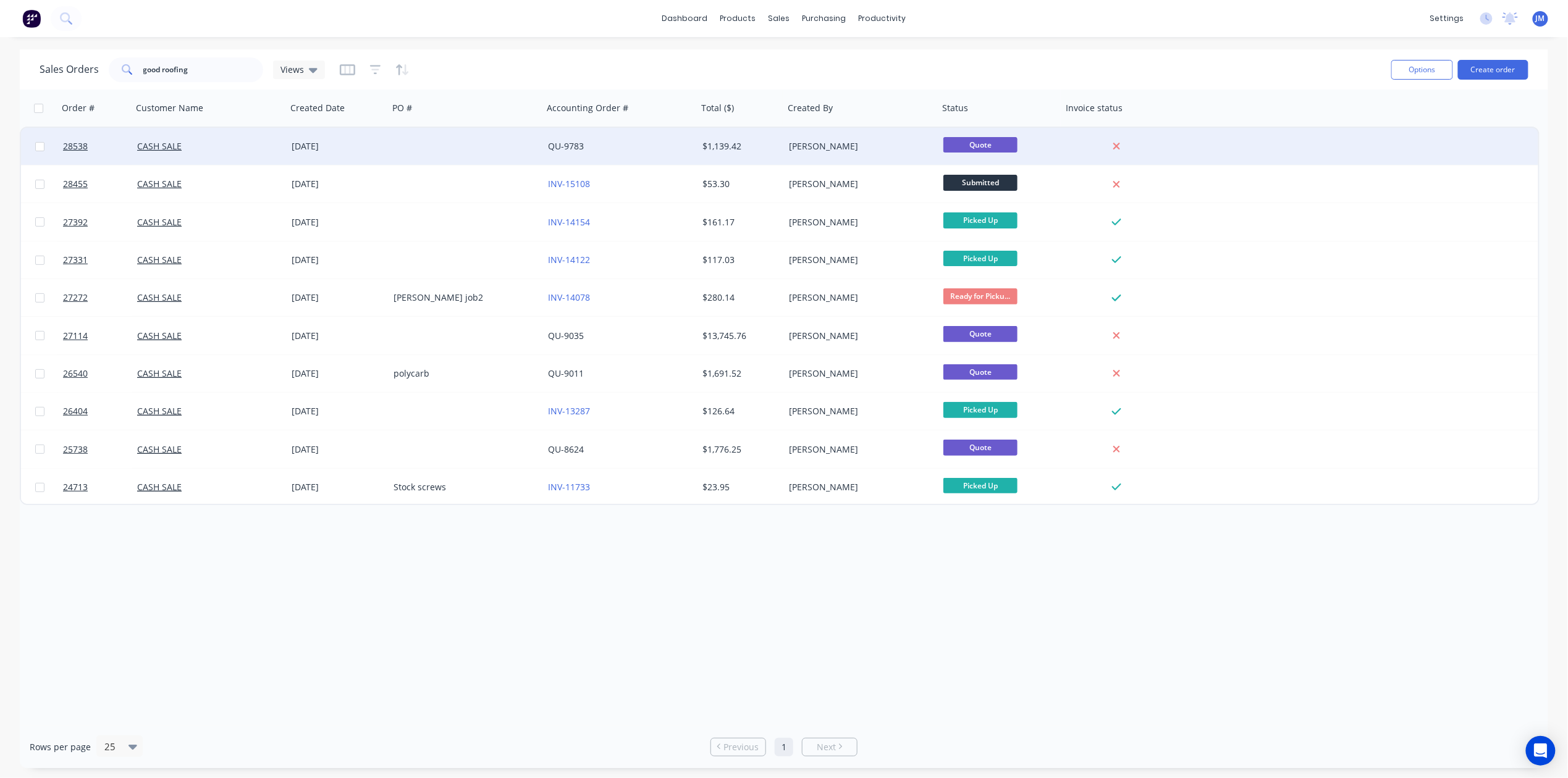
click at [482, 142] on div at bounding box center [466, 146] width 155 height 37
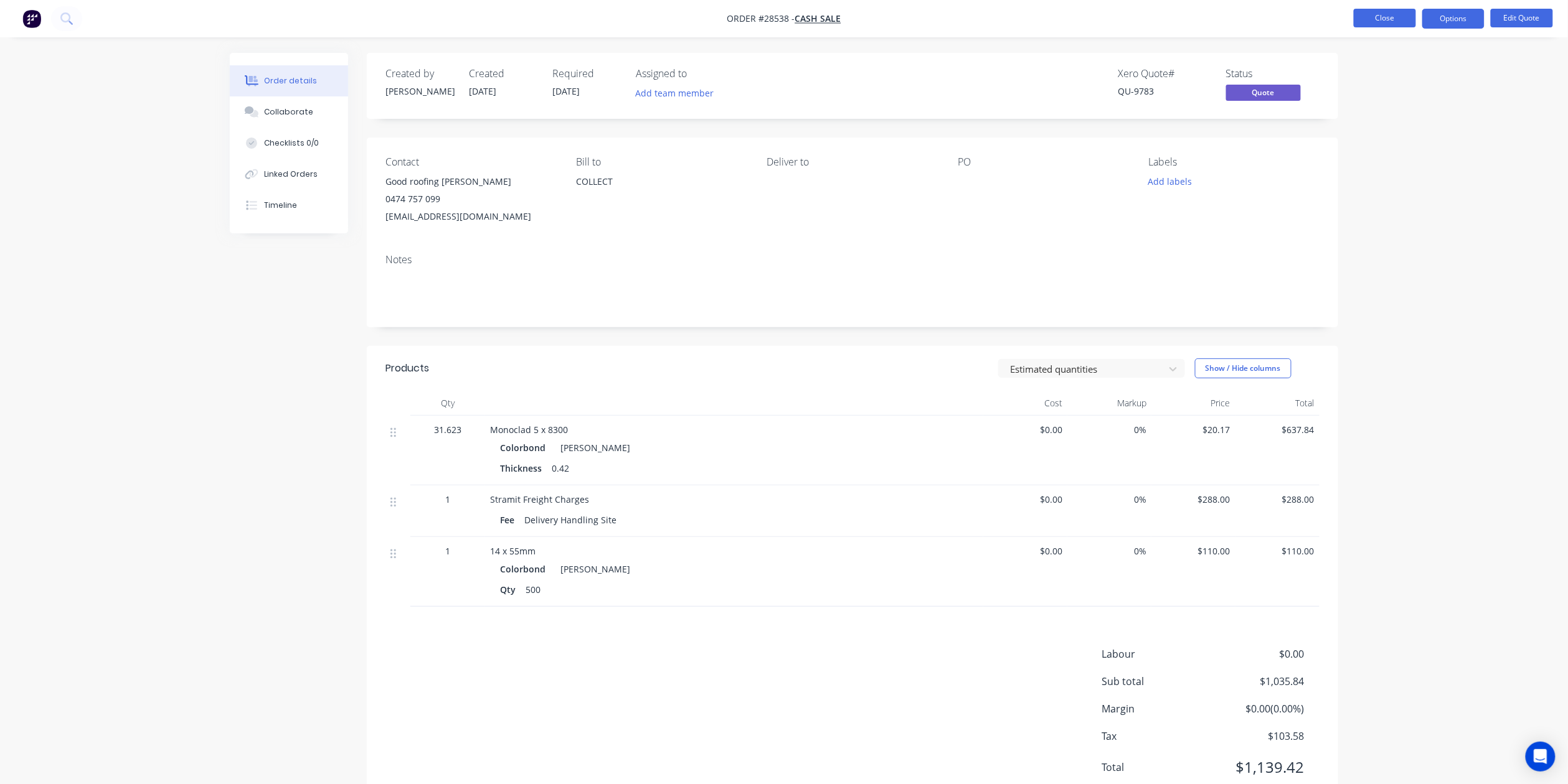
click at [1367, 15] on button "Close" at bounding box center [1385, 18] width 63 height 19
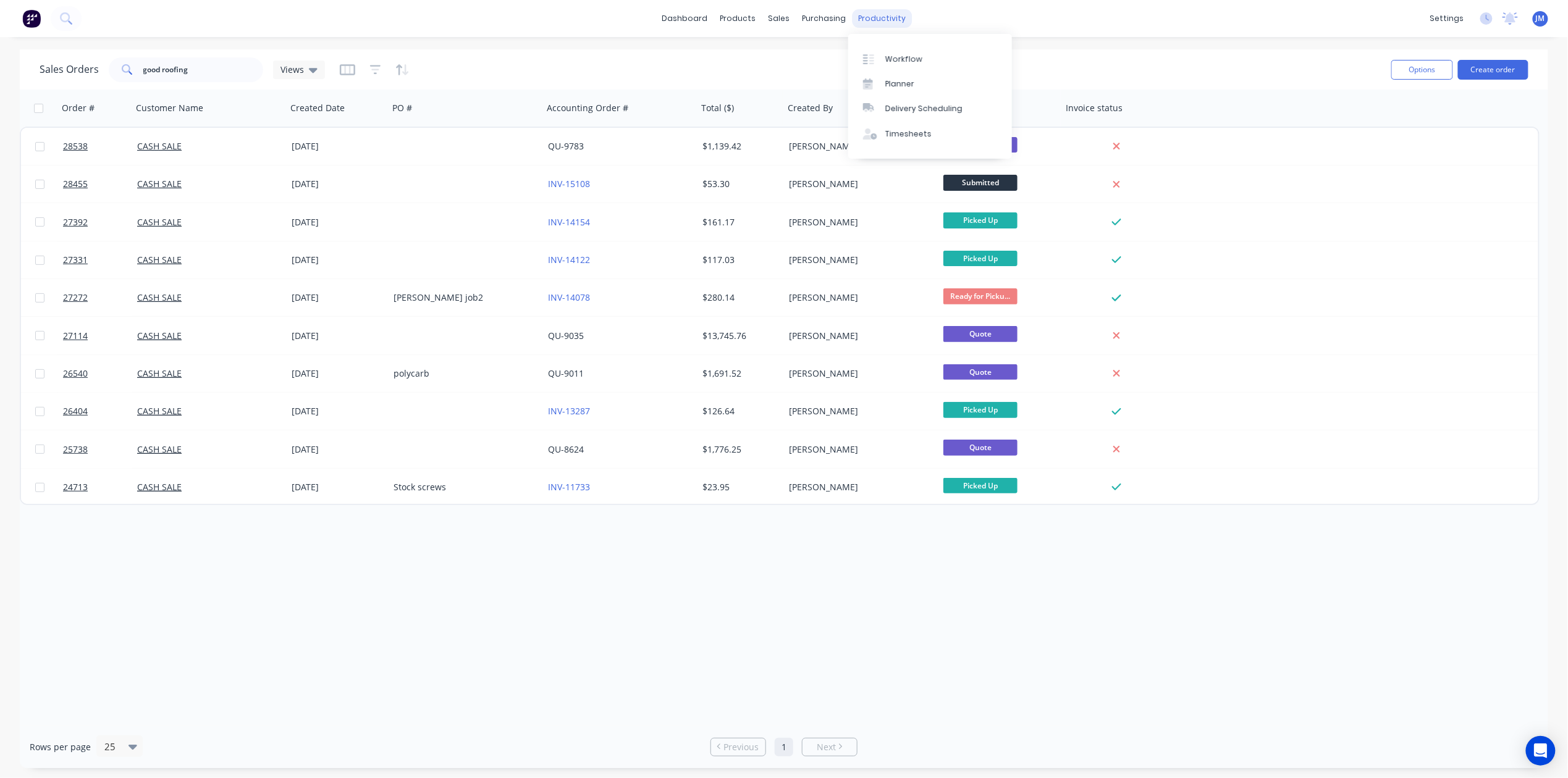
click at [875, 18] on div "productivity" at bounding box center [882, 18] width 60 height 18
click at [906, 67] on link "Workflow" at bounding box center [930, 58] width 163 height 24
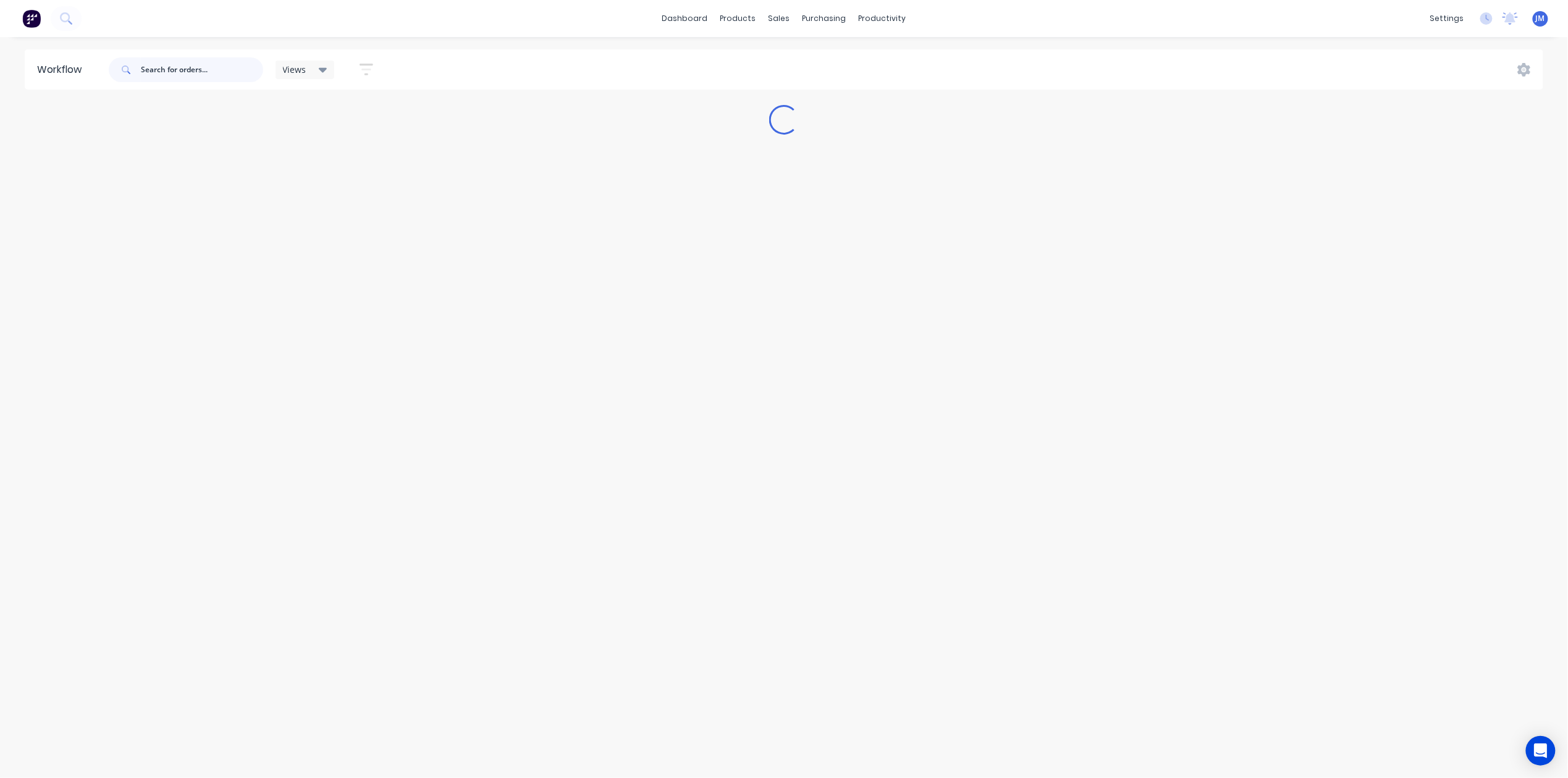
click at [141, 68] on input "text" at bounding box center [202, 69] width 122 height 24
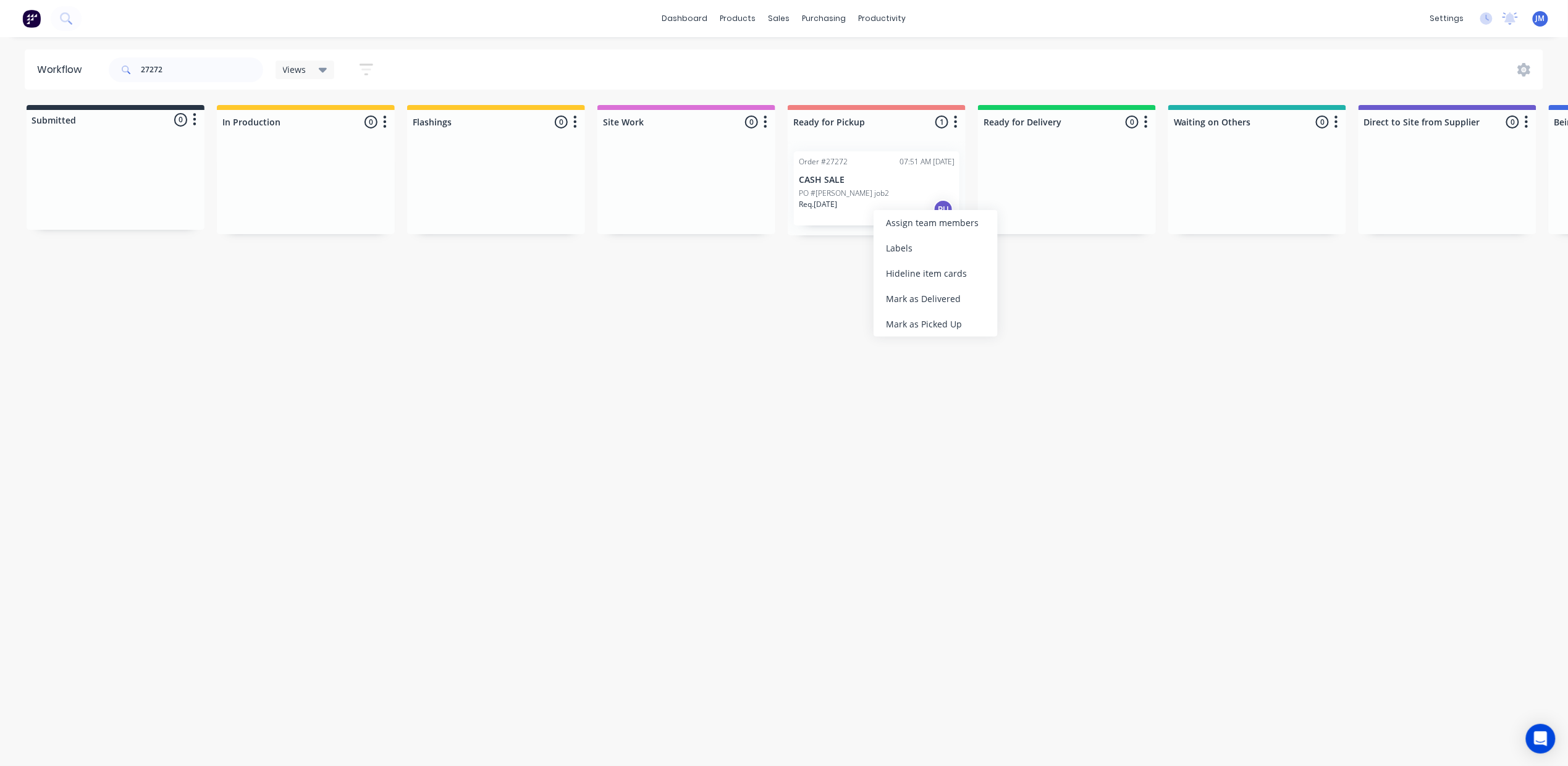
drag, startPoint x: 928, startPoint y: 329, endPoint x: 886, endPoint y: 328, distance: 42.0
click at [927, 329] on div "Mark as Picked Up" at bounding box center [936, 324] width 124 height 25
click at [208, 79] on input "27272" at bounding box center [202, 70] width 122 height 24
type input "2"
click at [943, 317] on div "Mark as Picked Up" at bounding box center [977, 322] width 124 height 25
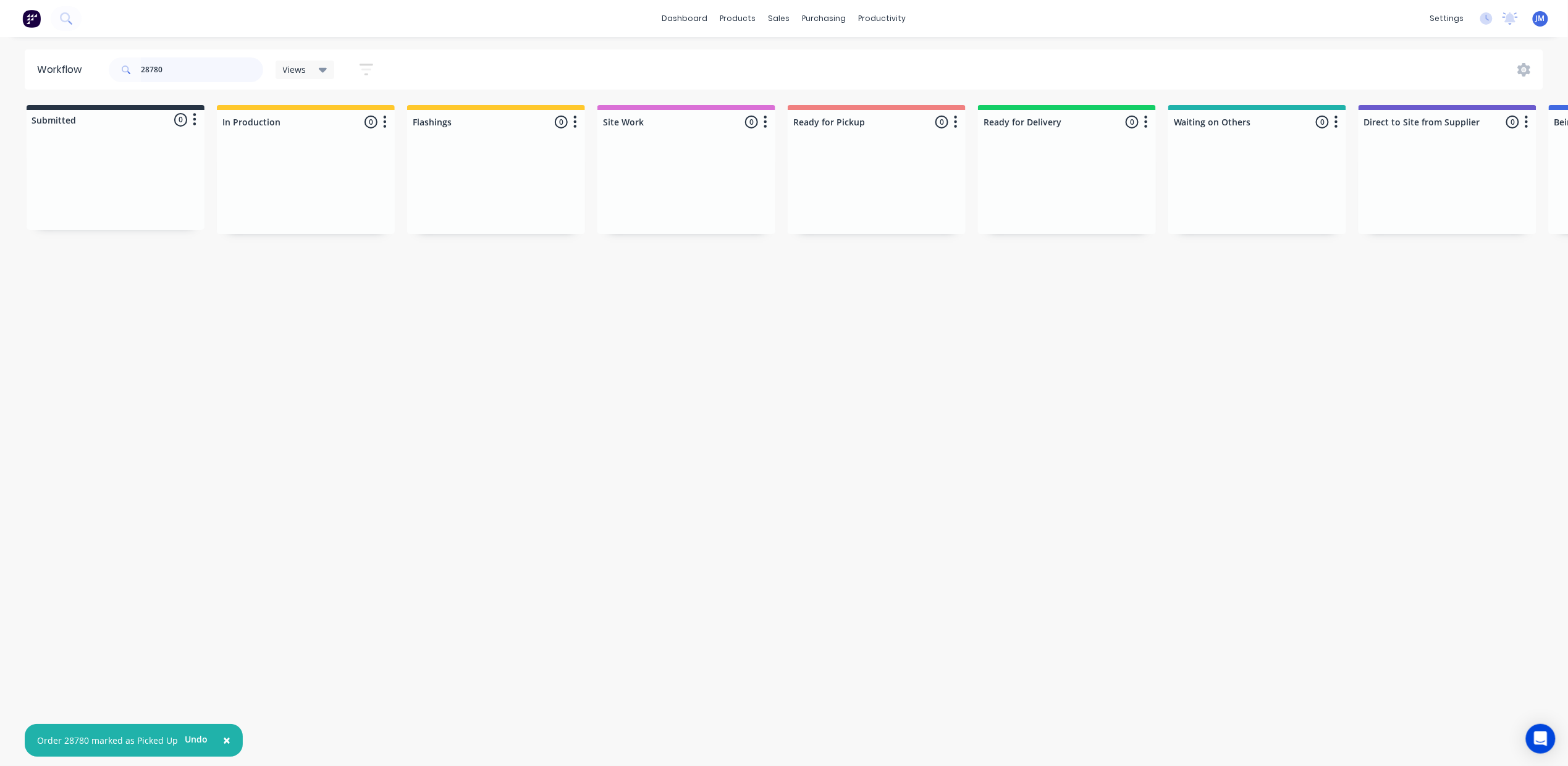
click at [173, 80] on input "28780" at bounding box center [202, 70] width 122 height 24
type input "2"
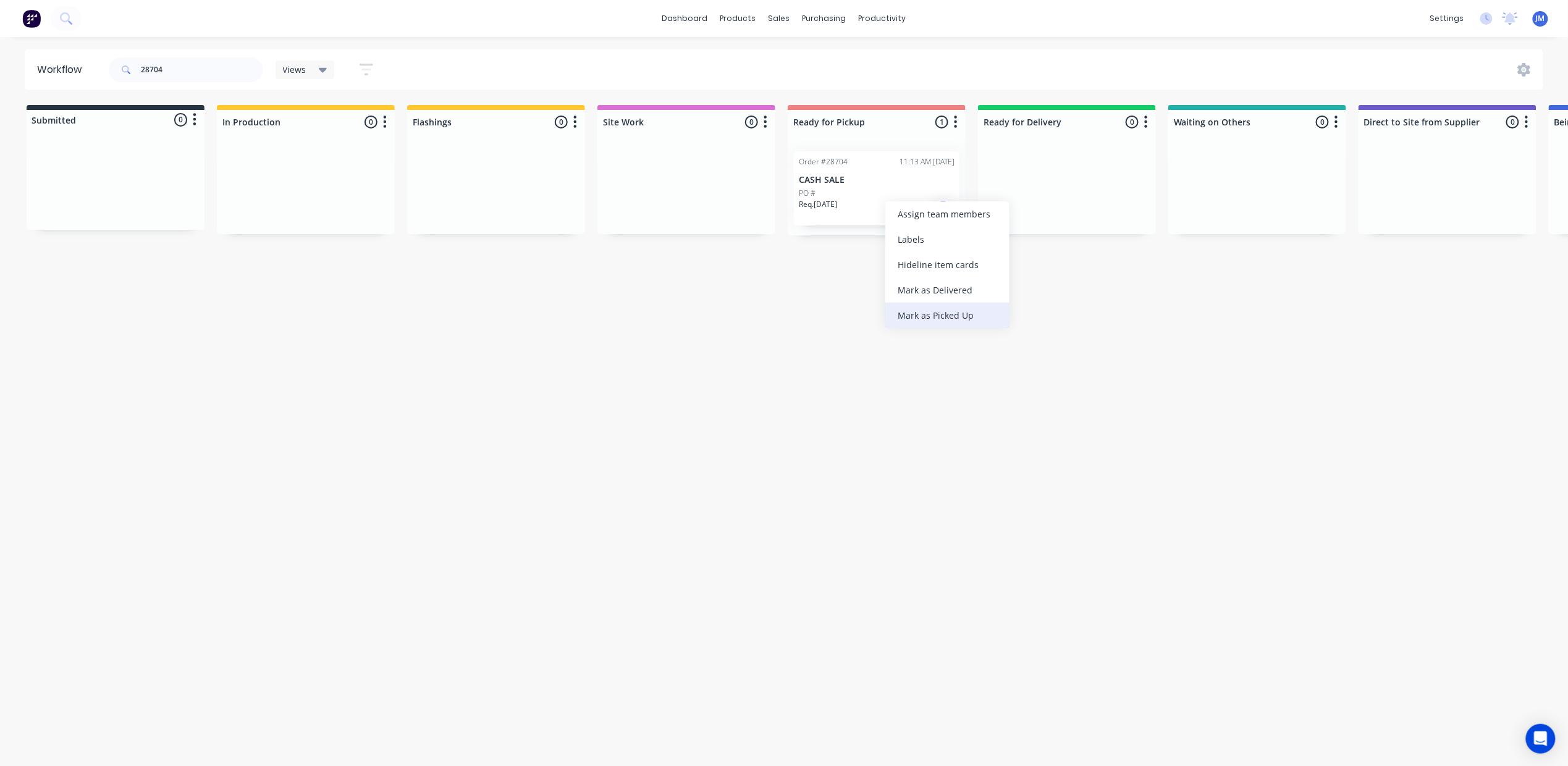
click at [917, 319] on div "Mark as Picked Up" at bounding box center [948, 316] width 124 height 25
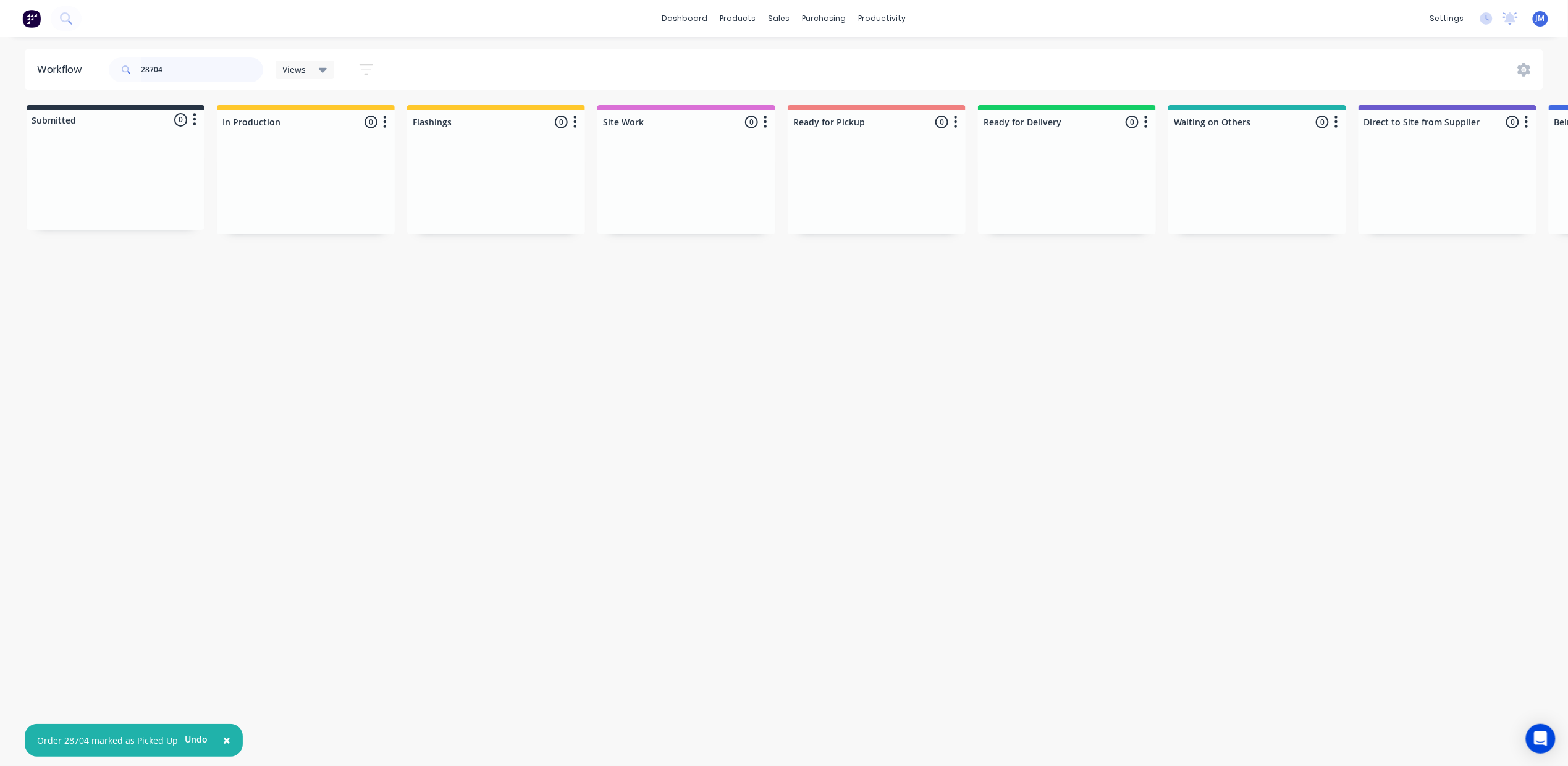
click at [179, 64] on input "28704" at bounding box center [202, 70] width 122 height 24
drag, startPoint x: 498, startPoint y: 205, endPoint x: 872, endPoint y: 163, distance: 376.4
click at [872, 163] on div "Submitted 0 Status colour #273444 hex #273444 Save Cancel Summaries Total order…" at bounding box center [1110, 170] width 2240 height 130
drag, startPoint x: 495, startPoint y: 192, endPoint x: 853, endPoint y: 183, distance: 358.1
click at [853, 192] on div "Submitted 0 Status colour #273444 hex #273444 Save Cancel Summaries Total order…" at bounding box center [1110, 170] width 2240 height 130
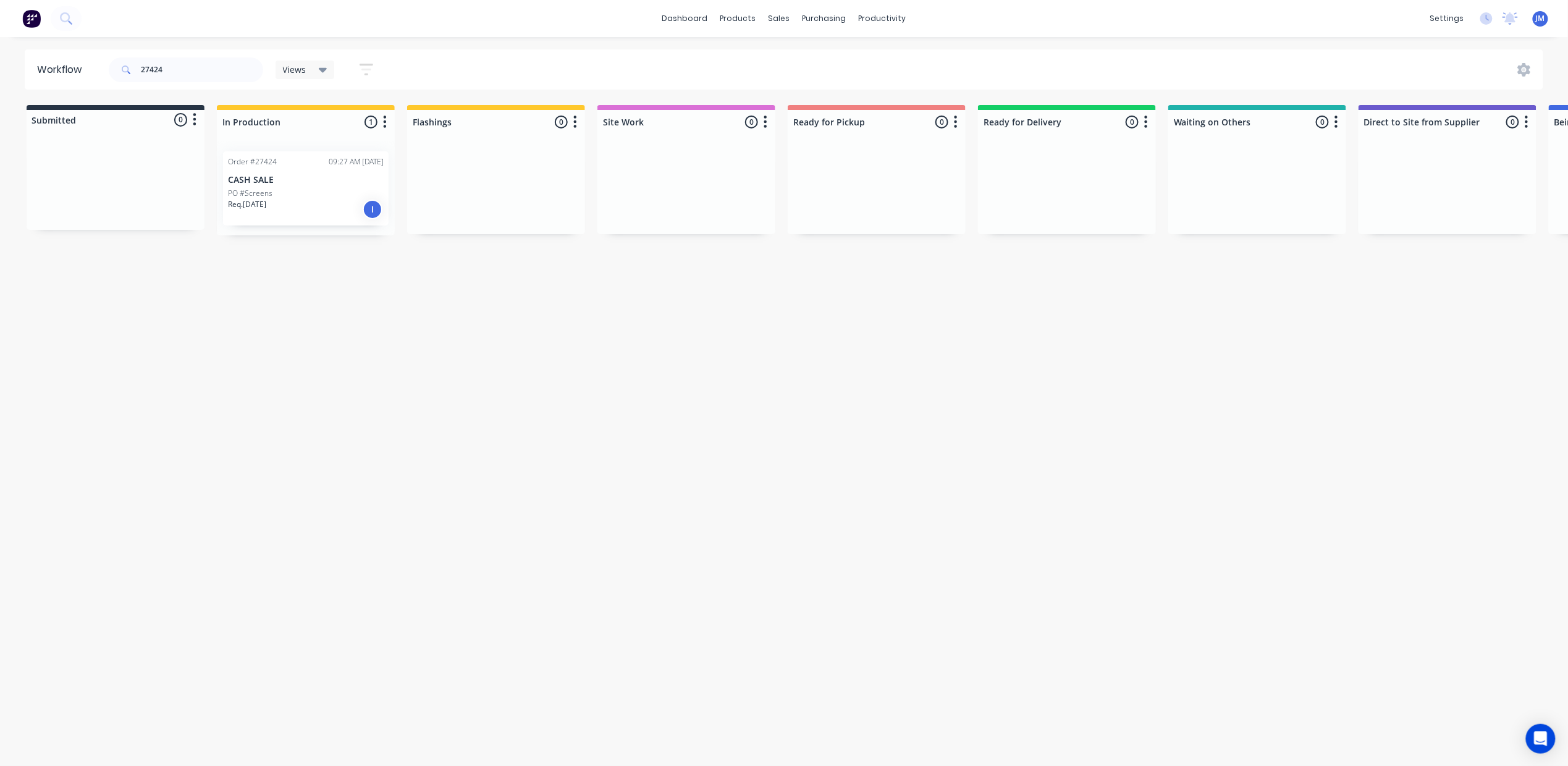
drag, startPoint x: 291, startPoint y: 206, endPoint x: 307, endPoint y: 210, distance: 16.5
drag, startPoint x: 356, startPoint y: 285, endPoint x: 341, endPoint y: 278, distance: 16.6
click at [356, 287] on div "Mark as Delivered" at bounding box center [370, 289] width 124 height 25
click at [173, 73] on input "27424" at bounding box center [202, 70] width 122 height 24
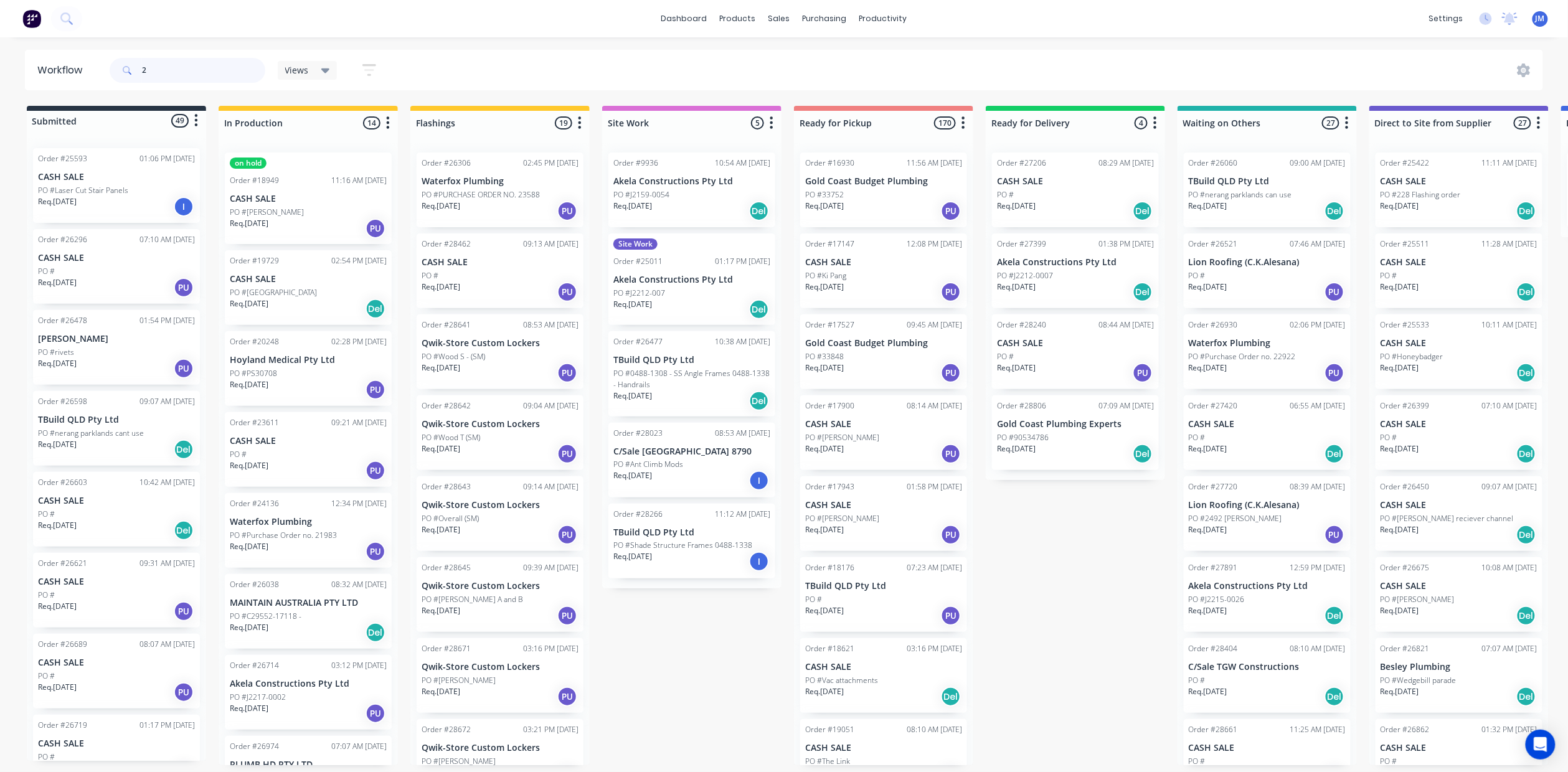
type input "2"
click at [168, 85] on div "2" at bounding box center [187, 70] width 156 height 37
drag, startPoint x: 165, startPoint y: 81, endPoint x: 177, endPoint y: 73, distance: 14.4
click at [165, 81] on input "2" at bounding box center [203, 70] width 123 height 25
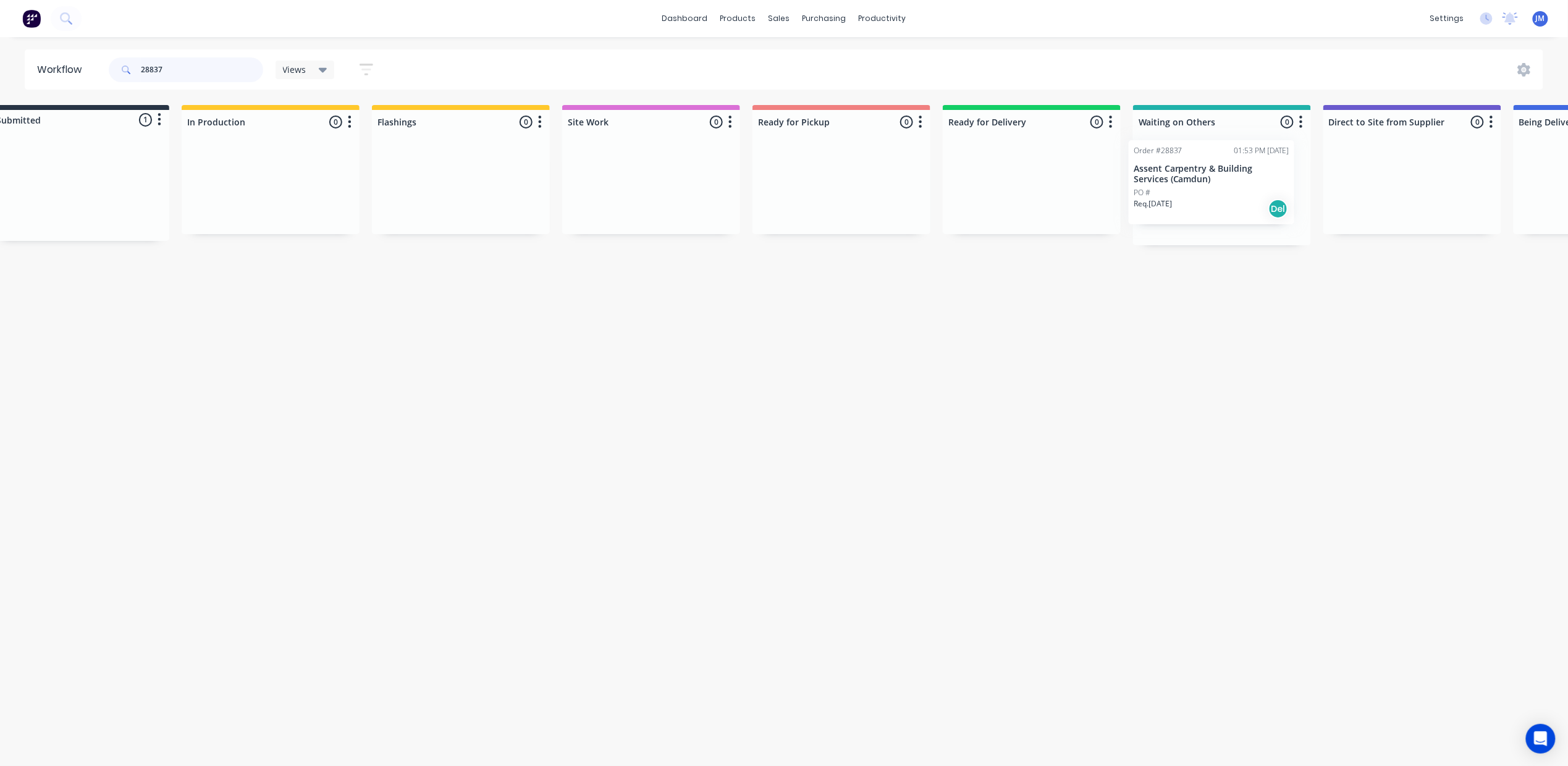
scroll to position [0, 38]
drag, startPoint x: 85, startPoint y: 190, endPoint x: 1026, endPoint y: 181, distance: 941.0
click at [1026, 191] on div "Submitted 1 Status colour #273444 hex #273444 Save Cancel Summaries Total order…" at bounding box center [1073, 175] width 2240 height 140
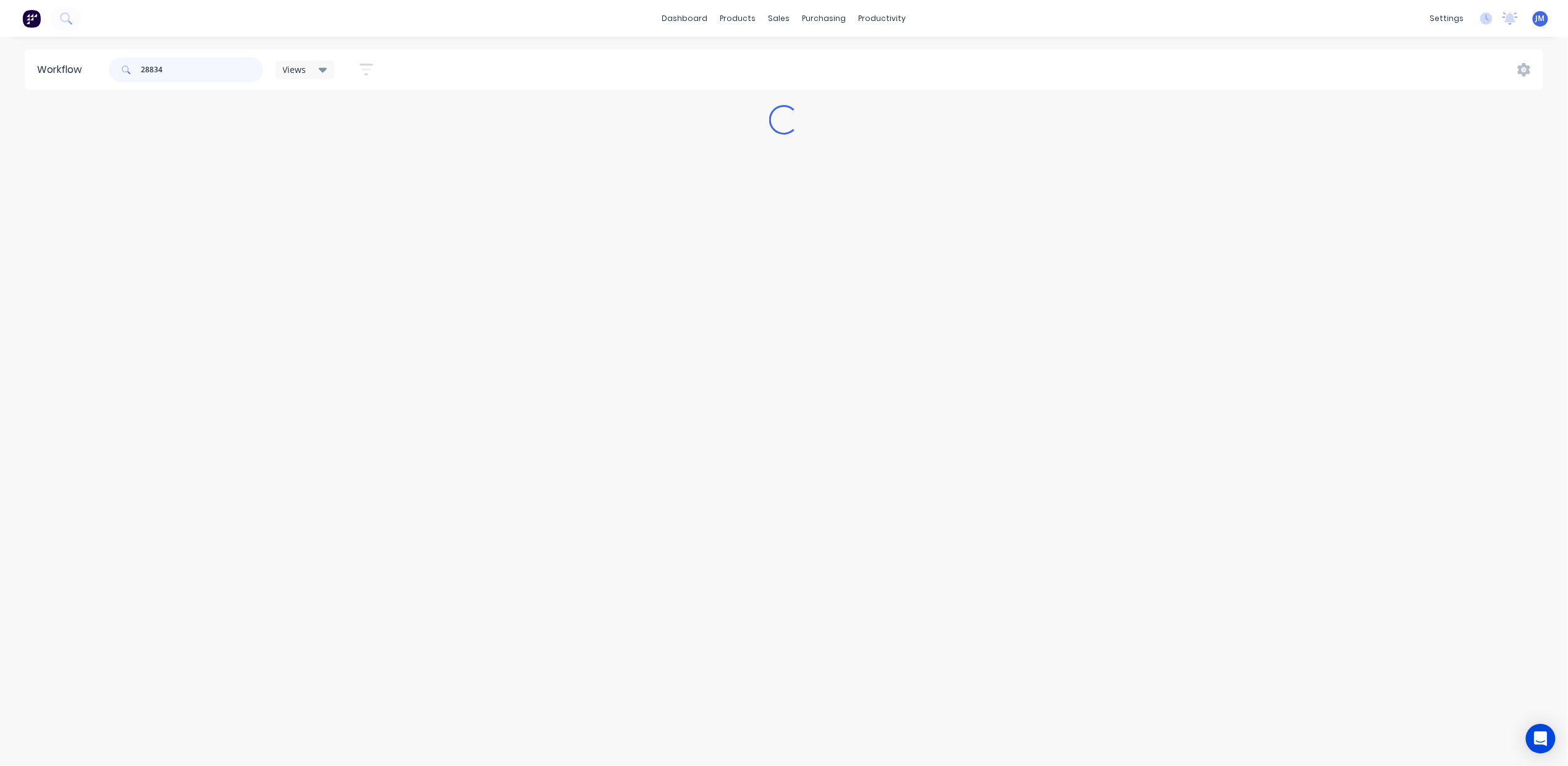
scroll to position [0, 0]
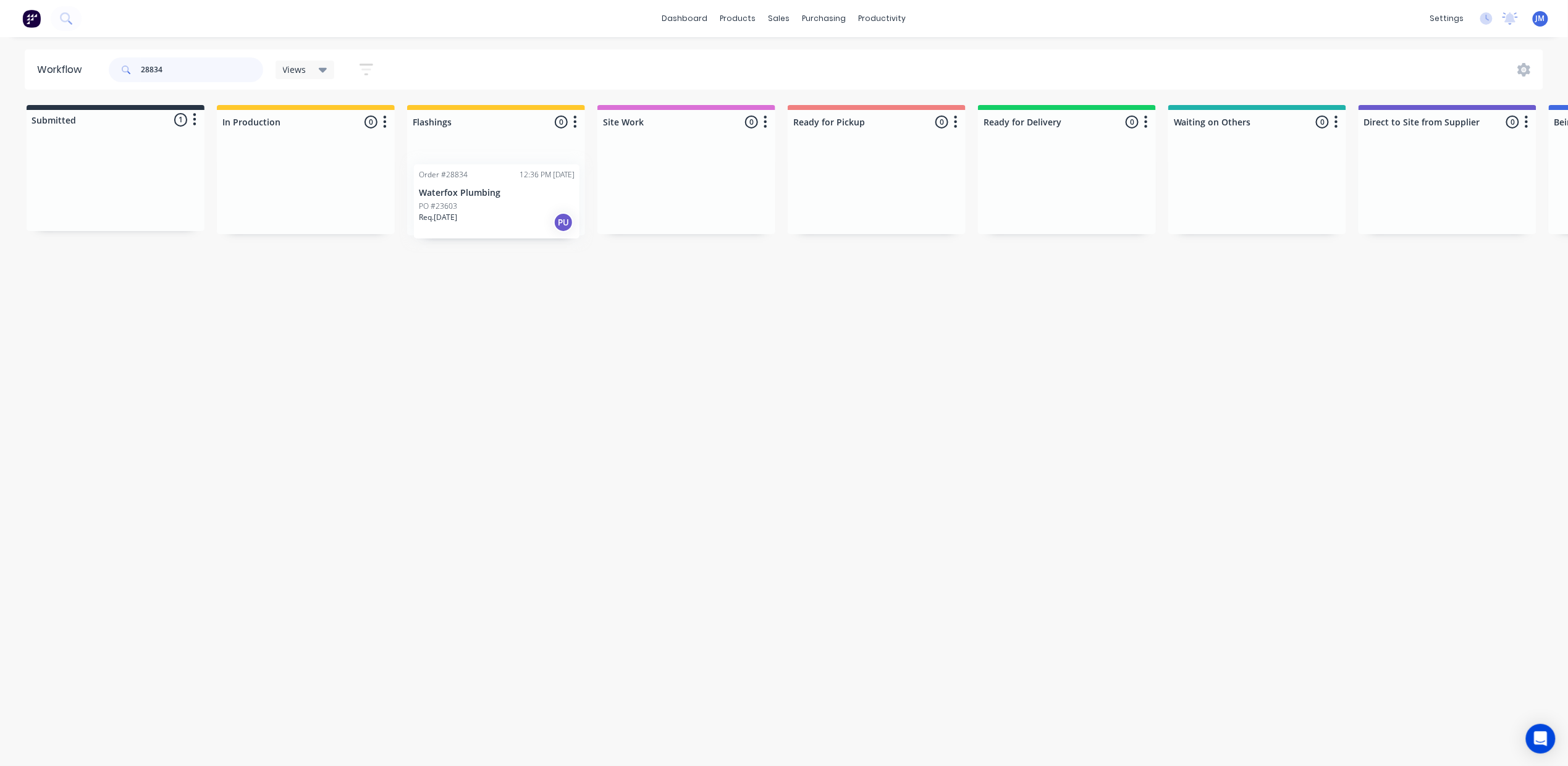
drag, startPoint x: 92, startPoint y: 172, endPoint x: 431, endPoint y: 159, distance: 339.2
click at [458, 179] on div "Submitted 1 Status colour #273444 hex #273444 Save Cancel Summaries Total order…" at bounding box center [1110, 170] width 2240 height 130
drag, startPoint x: 129, startPoint y: 182, endPoint x: 1218, endPoint y: 144, distance: 1089.7
click at [1207, 155] on div "Submitted 1 Status colour #273444 hex #273444 Save Cancel Summaries Total order…" at bounding box center [1110, 170] width 2240 height 130
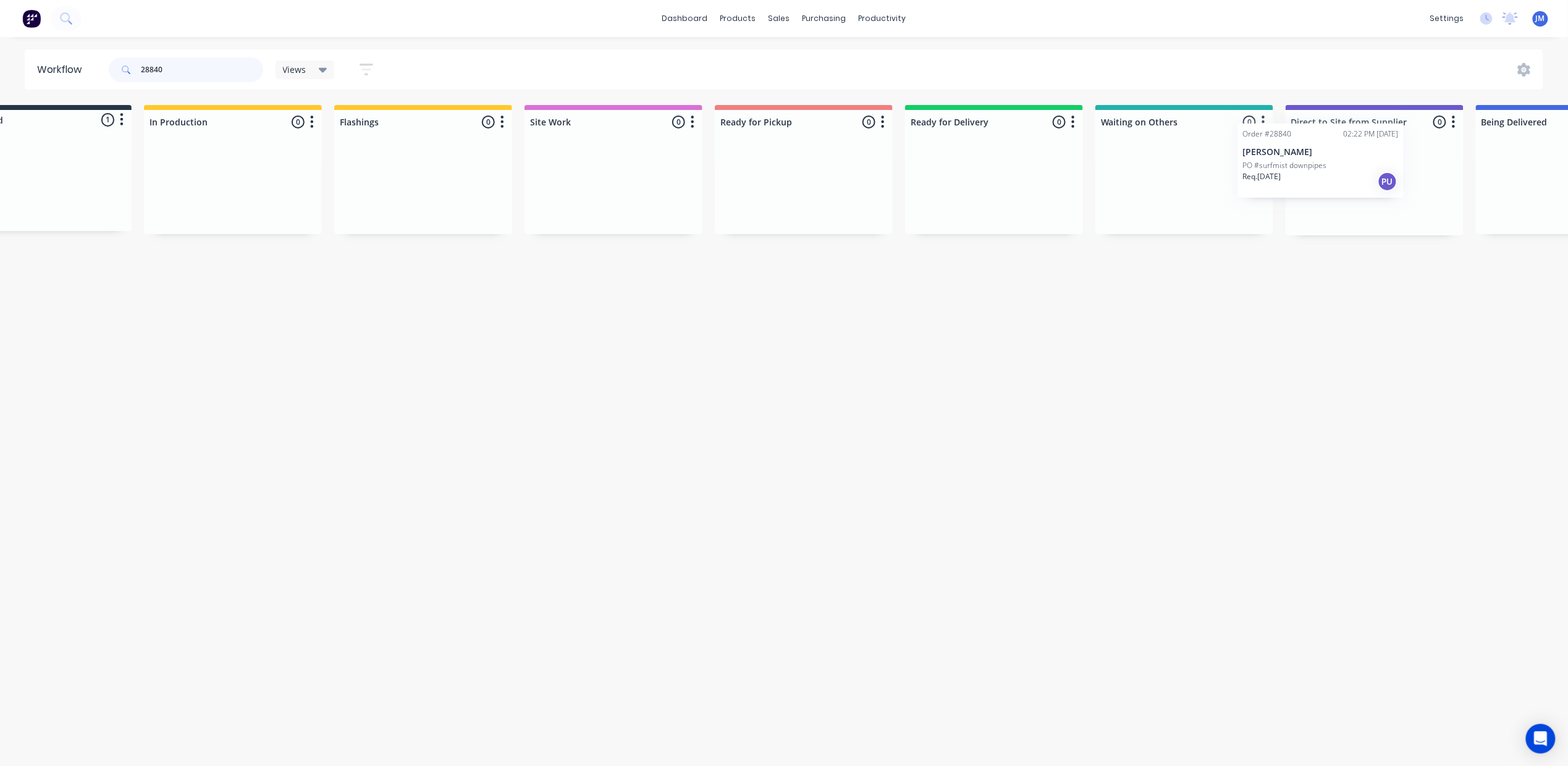
scroll to position [0, 79]
drag, startPoint x: 77, startPoint y: 189, endPoint x: 1068, endPoint y: 194, distance: 991.0
click at [1068, 200] on div "Submitted 1 Status colour #273444 hex #273444 Save Cancel Summaries Total order…" at bounding box center [1032, 170] width 2240 height 130
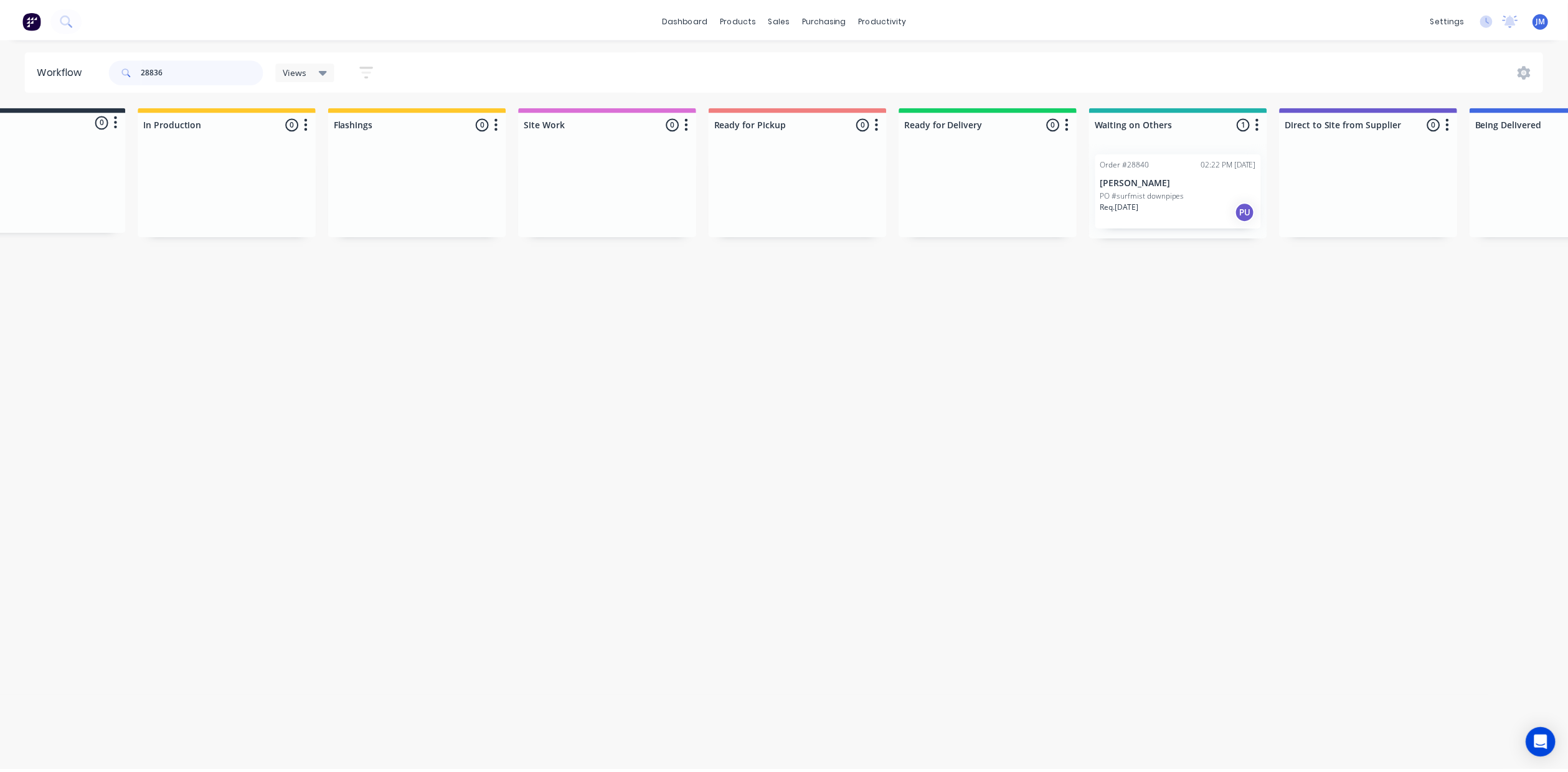
scroll to position [0, 0]
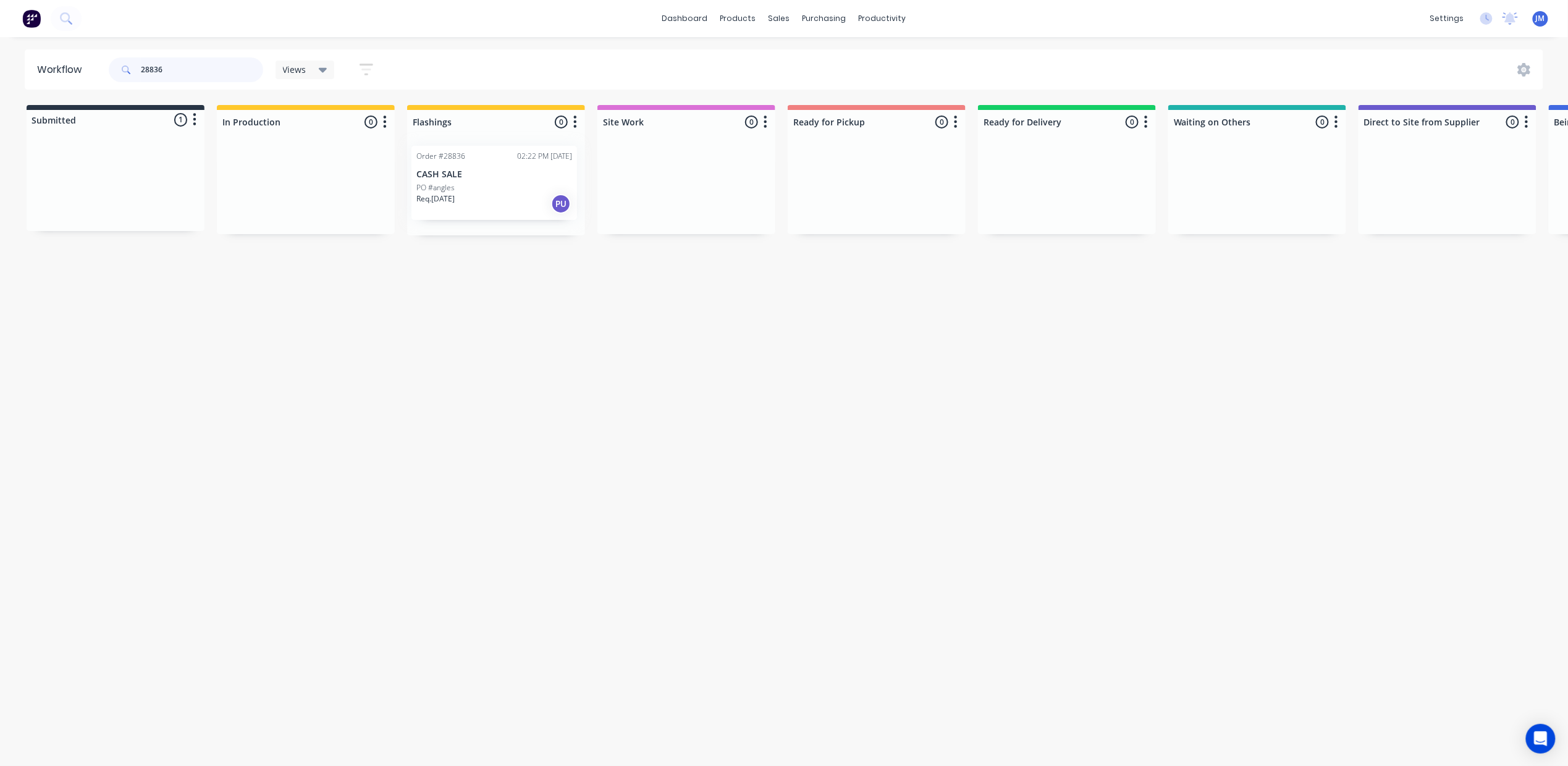
drag, startPoint x: 95, startPoint y: 181, endPoint x: 478, endPoint y: 178, distance: 383.0
click at [478, 178] on div "Submitted 1 Status colour #273444 hex #273444 Save Cancel Summaries Total order…" at bounding box center [1110, 170] width 2240 height 130
type input "2"
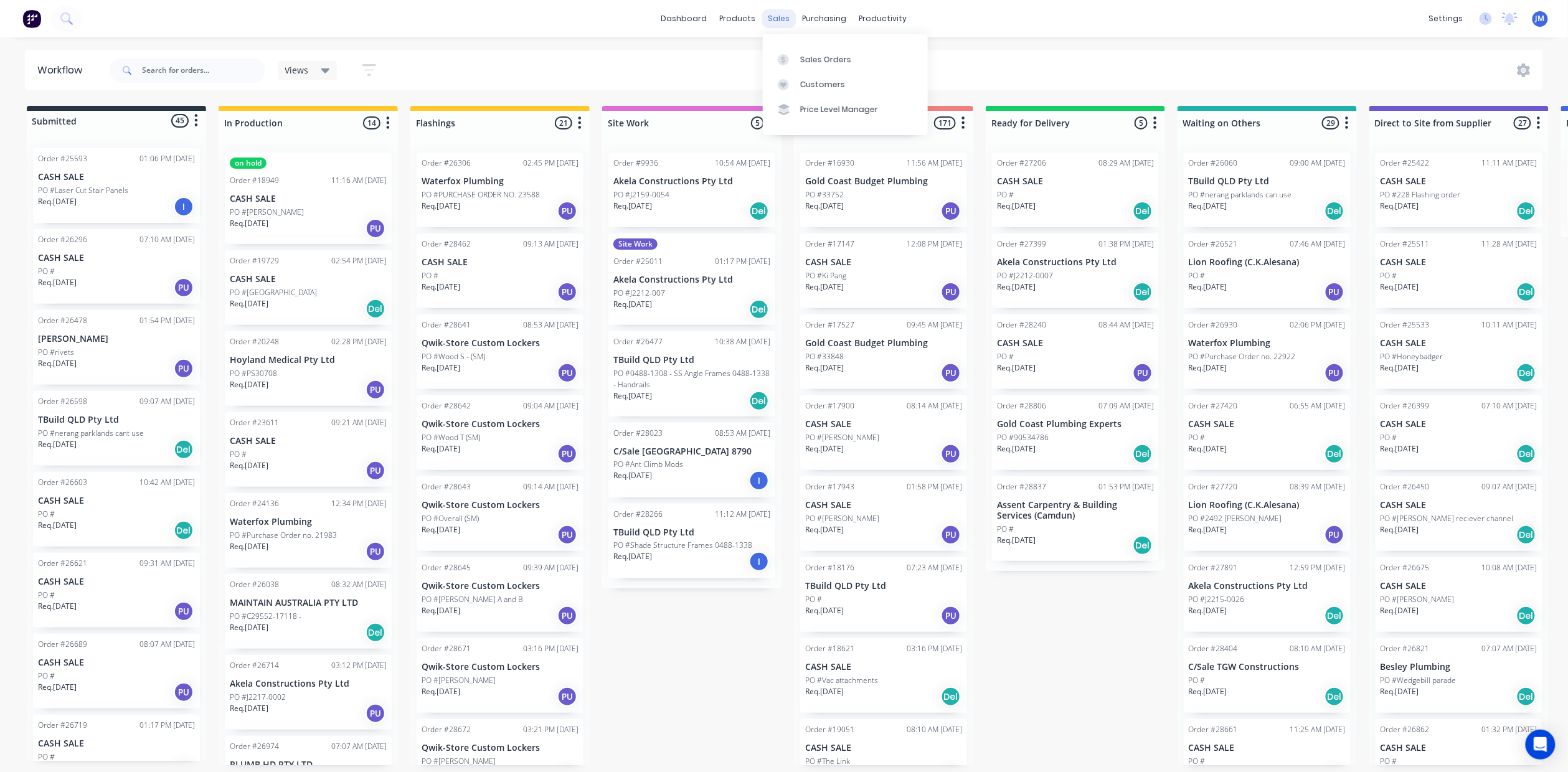
click at [775, 24] on div "sales" at bounding box center [779, 19] width 34 height 19
click at [791, 55] on div at bounding box center [787, 60] width 19 height 11
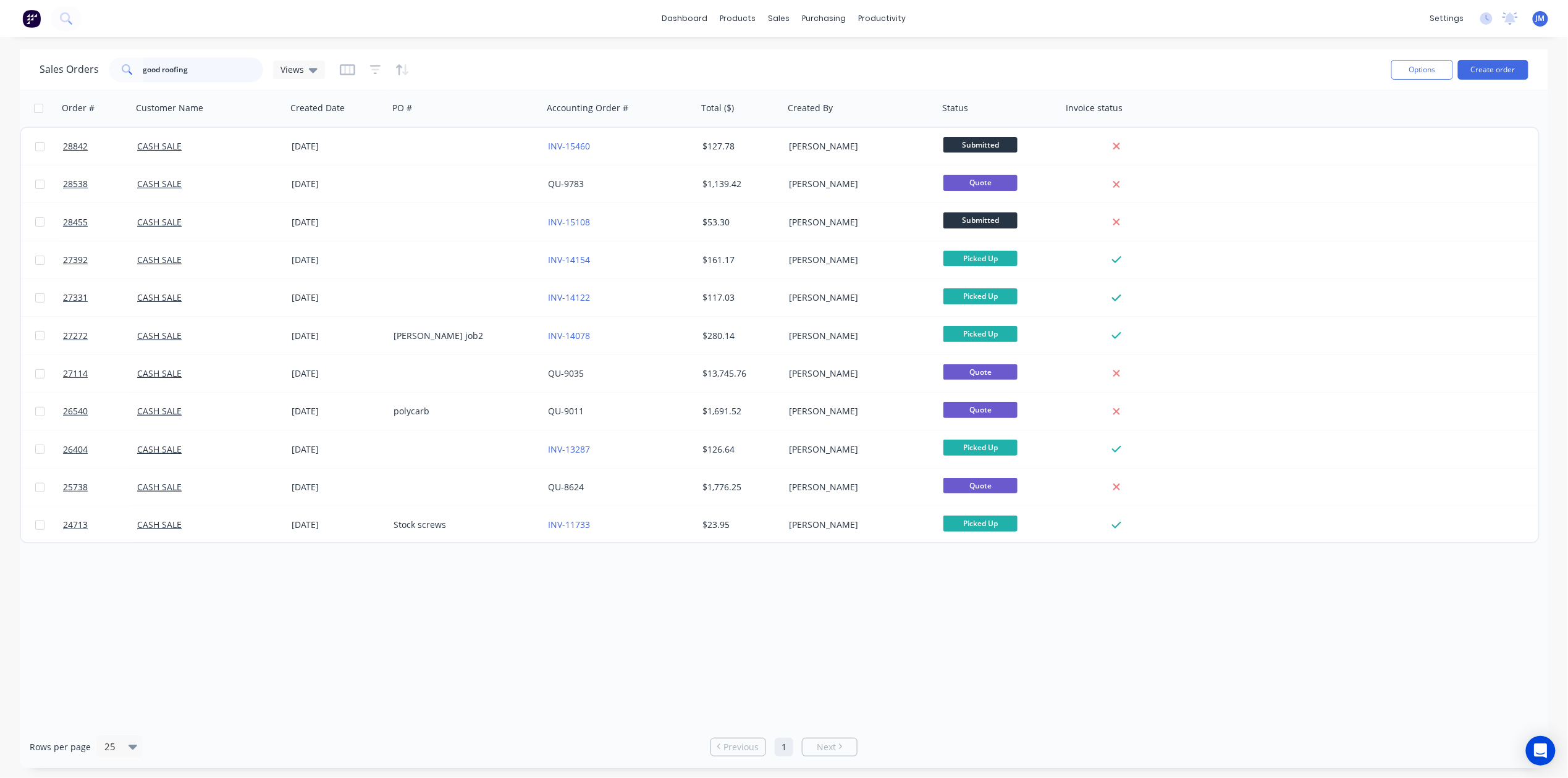
click at [205, 67] on input "good roofing" at bounding box center [203, 69] width 121 height 24
type input "g"
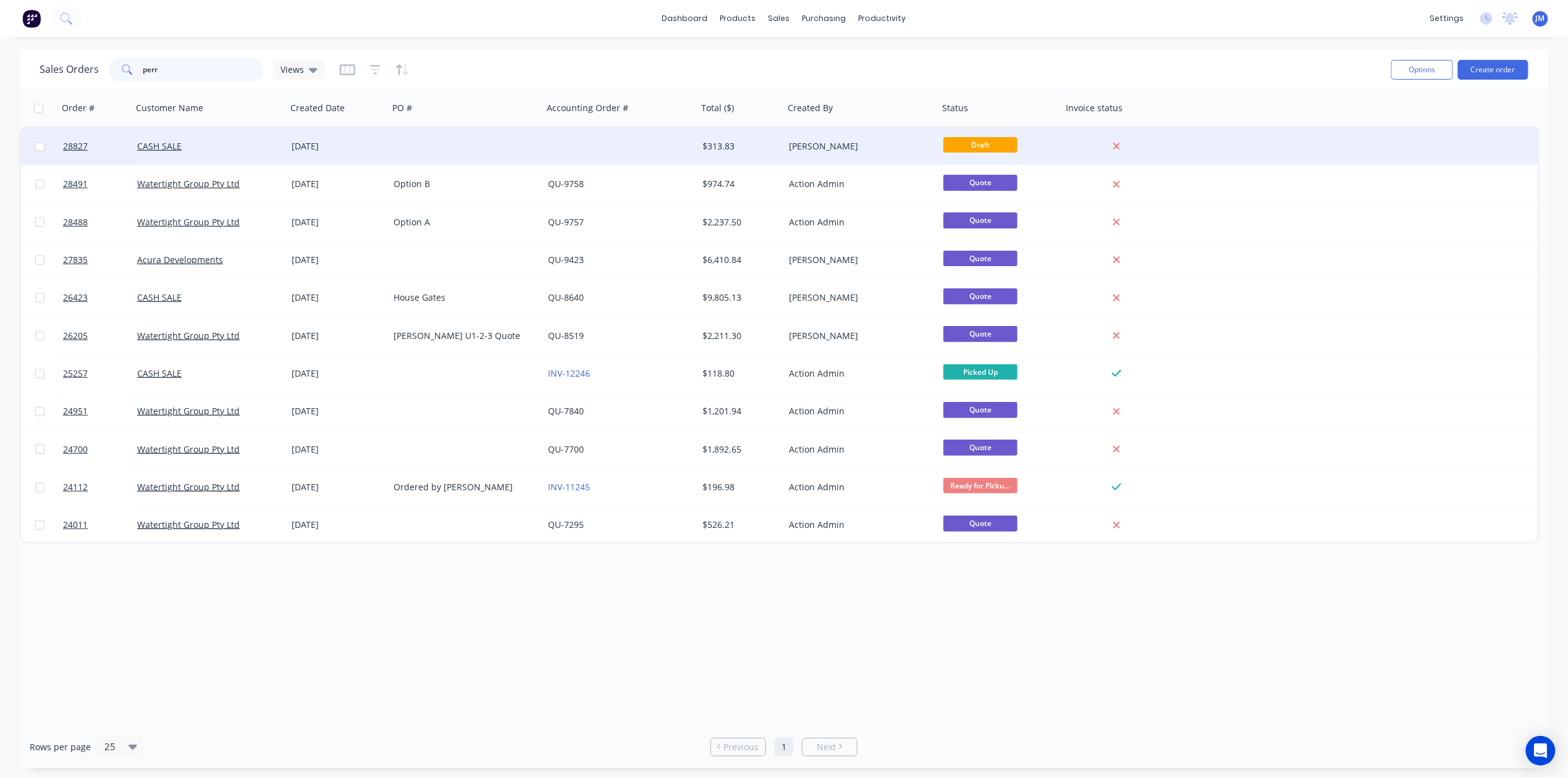
type input "perr"
click at [543, 134] on div at bounding box center [620, 146] width 155 height 37
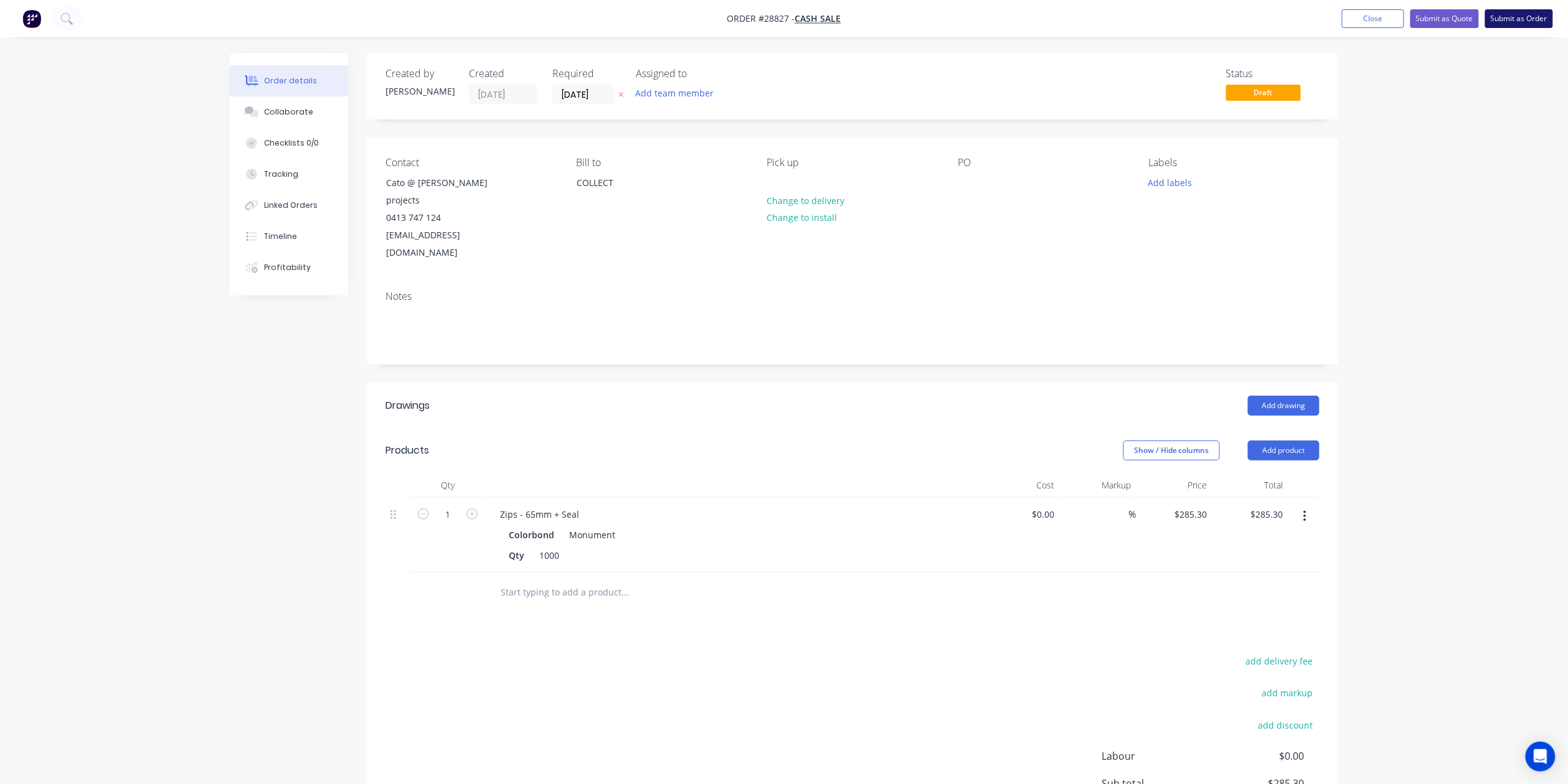
click at [1500, 16] on button "Submit as Order" at bounding box center [1518, 19] width 68 height 19
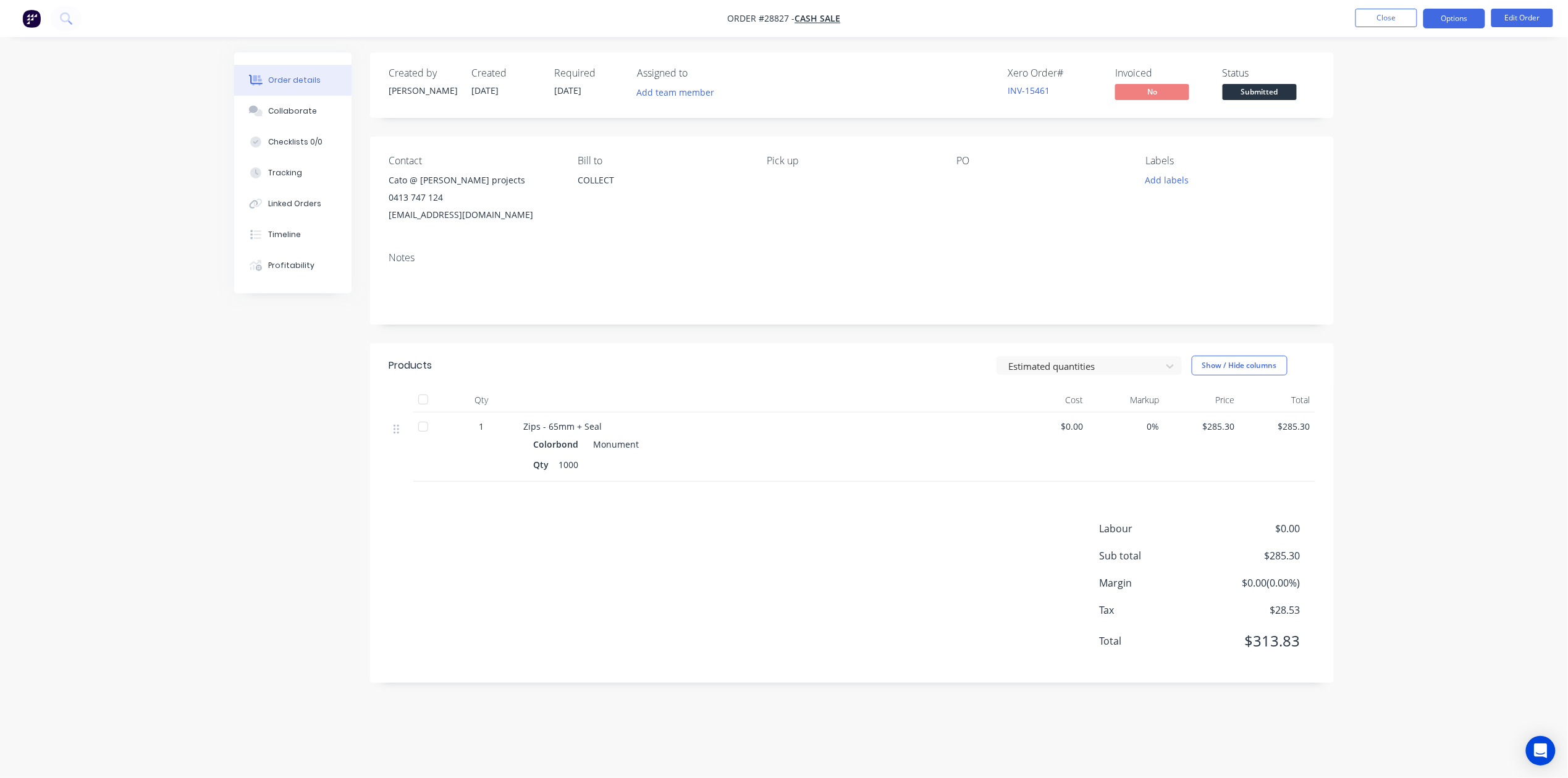
click at [1461, 18] on button "Options" at bounding box center [1455, 18] width 62 height 20
click at [1417, 147] on div "Work Order" at bounding box center [1418, 149] width 114 height 18
click at [1410, 125] on div "Without pricing" at bounding box center [1418, 124] width 114 height 18
click at [1268, 99] on span "Submitted" at bounding box center [1260, 92] width 74 height 16
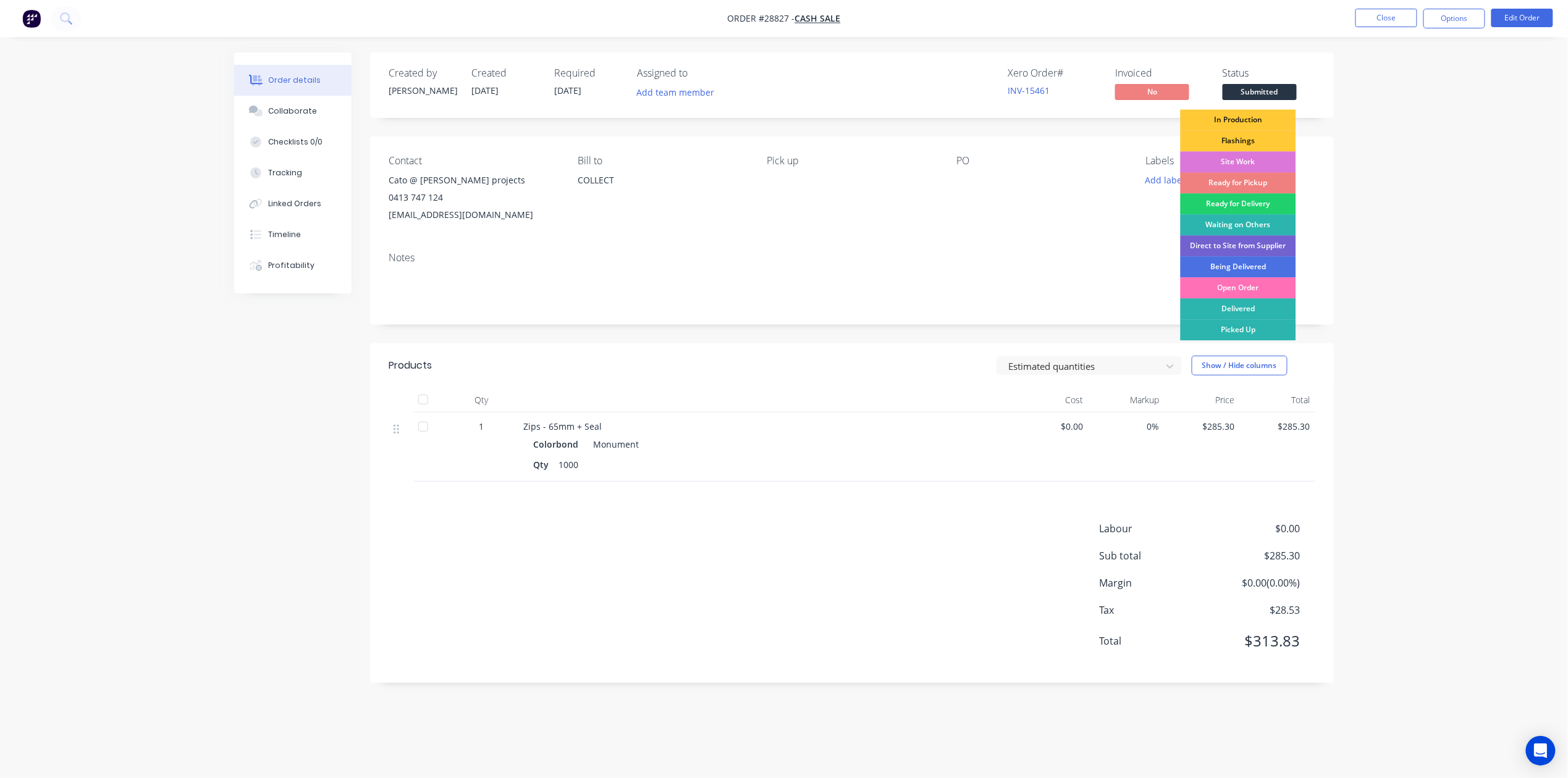
drag, startPoint x: 1259, startPoint y: 177, endPoint x: 1275, endPoint y: 171, distance: 17.1
click at [1259, 178] on div "Ready for Pickup" at bounding box center [1238, 182] width 115 height 21
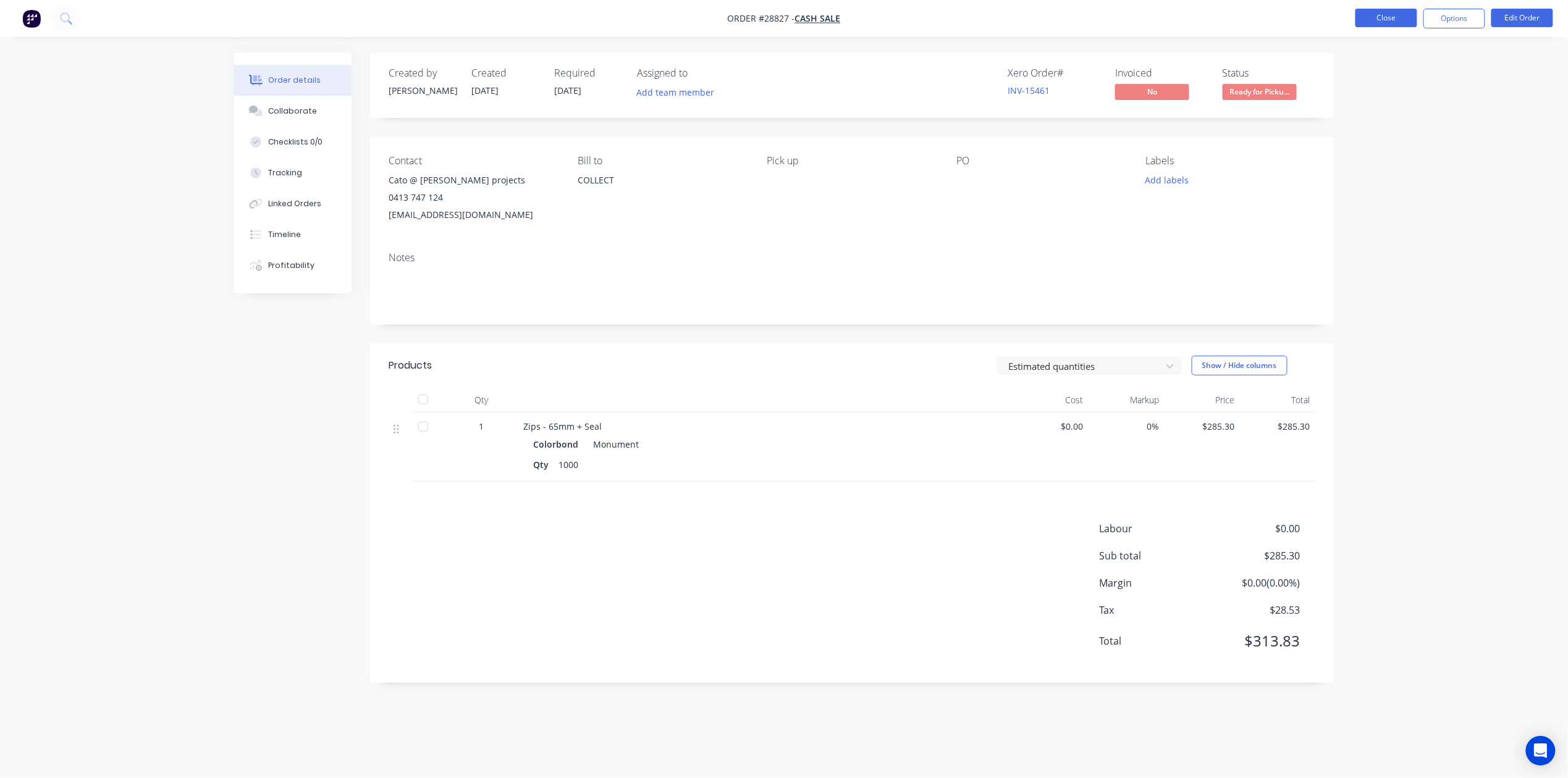
click at [1374, 11] on button "Close" at bounding box center [1387, 18] width 62 height 18
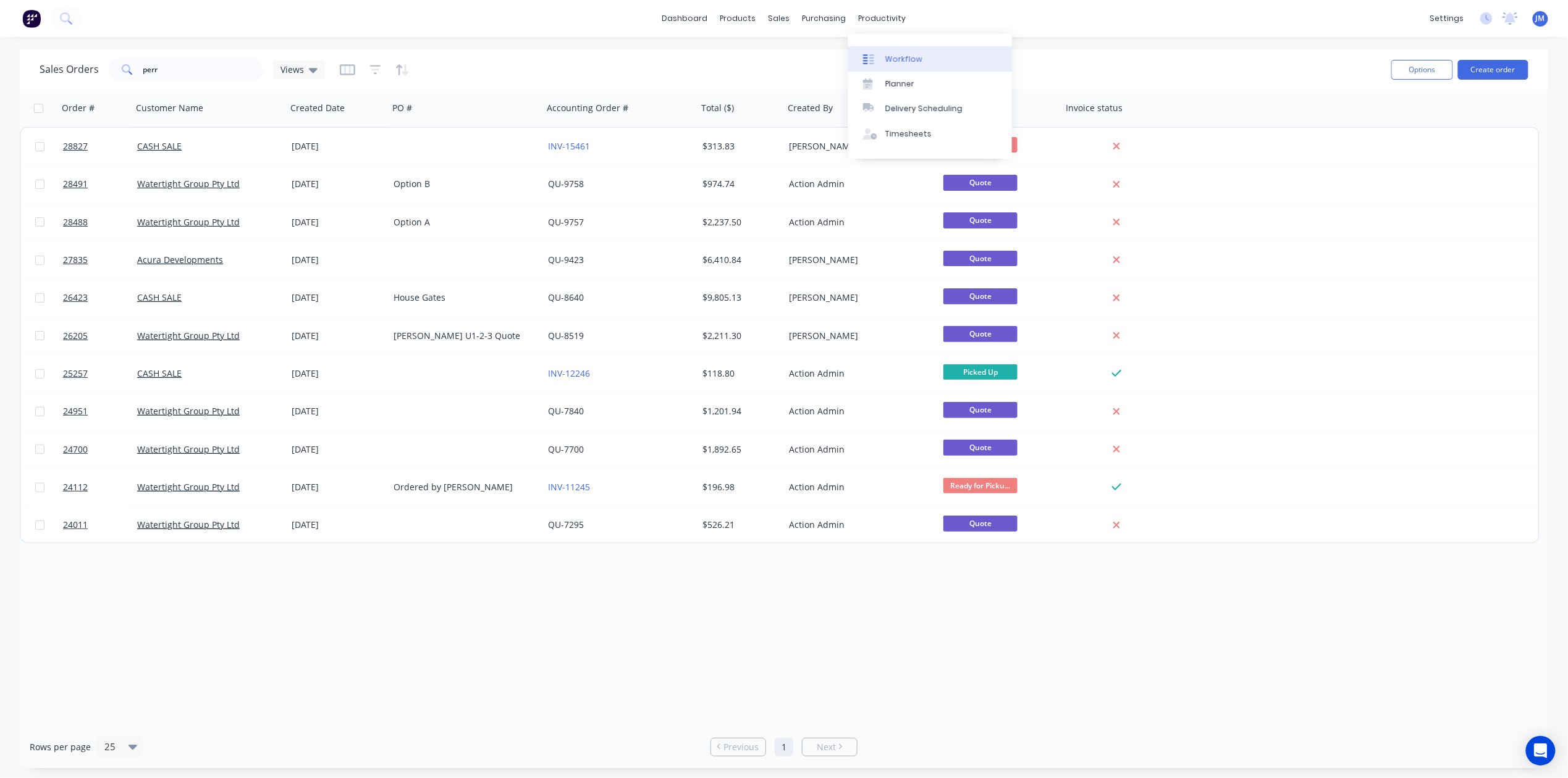
click at [900, 55] on div "Workflow" at bounding box center [904, 59] width 37 height 11
